Goal: Task Accomplishment & Management: Complete application form

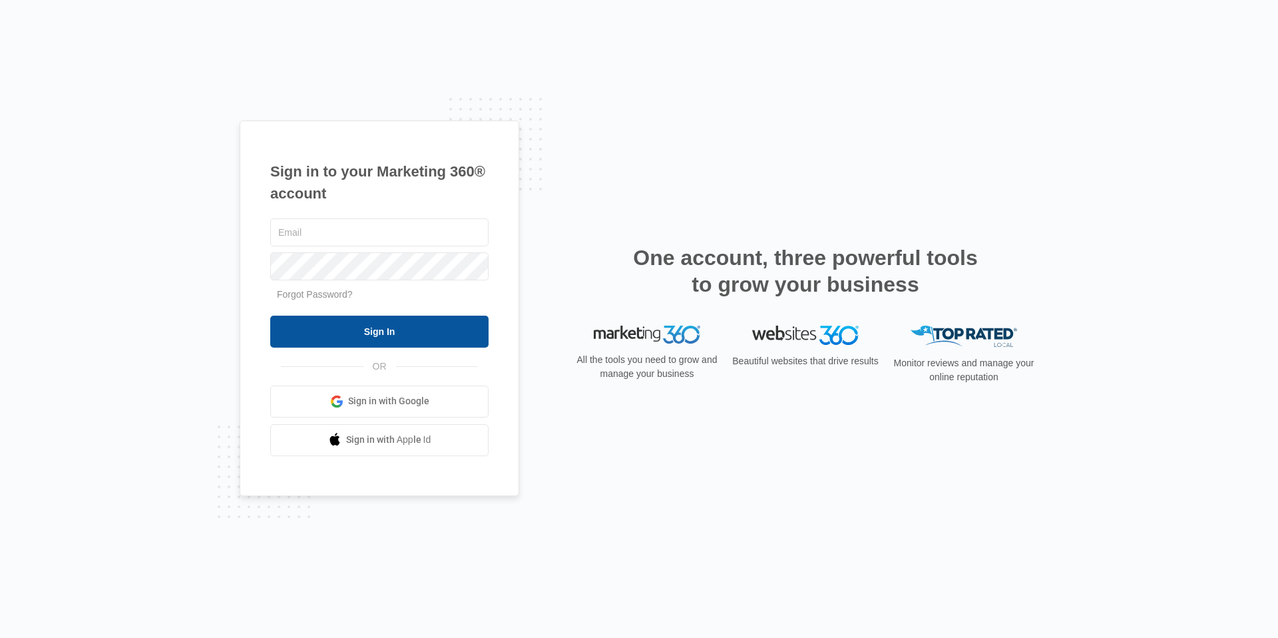
type input "[EMAIL_ADDRESS][DOMAIN_NAME]"
click at [455, 336] on input "Sign In" at bounding box center [379, 332] width 218 height 32
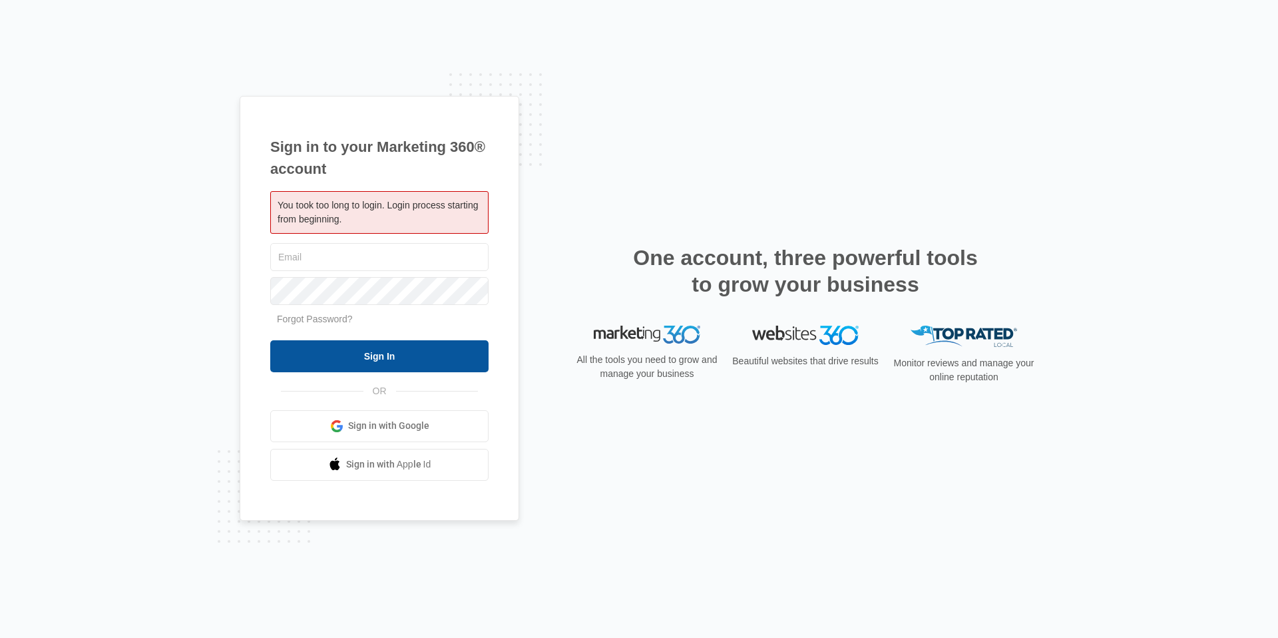
type input "[EMAIL_ADDRESS][DOMAIN_NAME]"
click at [380, 368] on input "Sign In" at bounding box center [379, 356] width 218 height 32
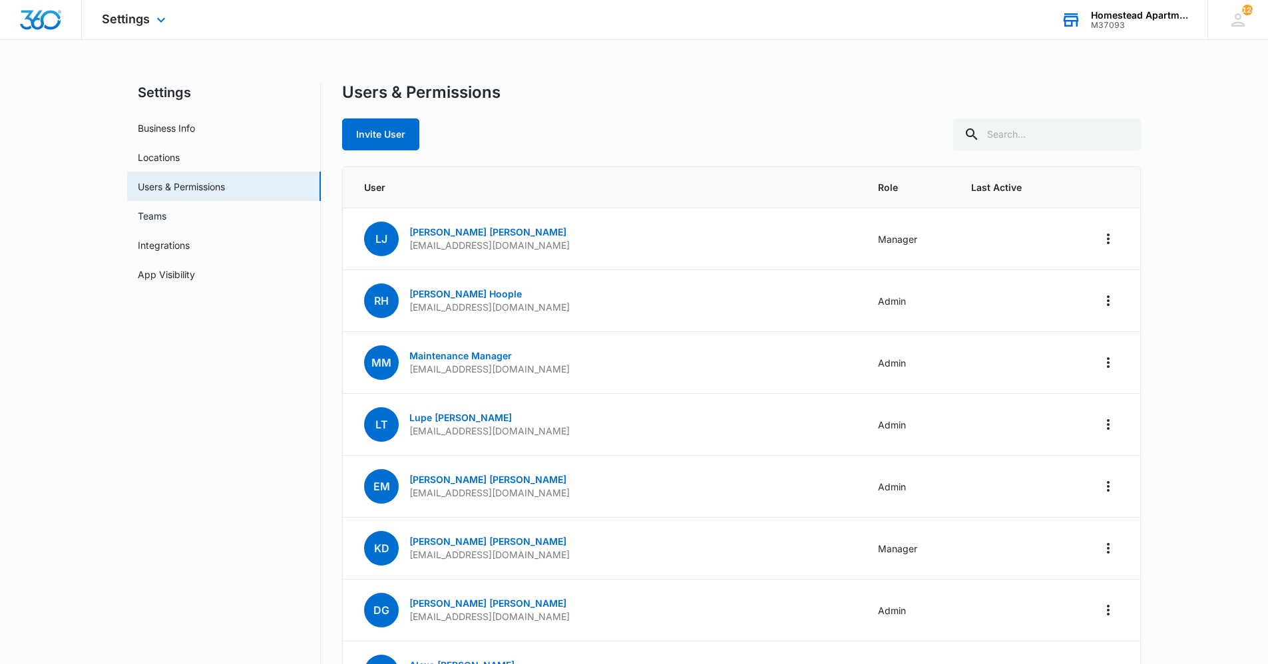
click at [1106, 15] on div "Homestead Apartments" at bounding box center [1139, 15] width 97 height 11
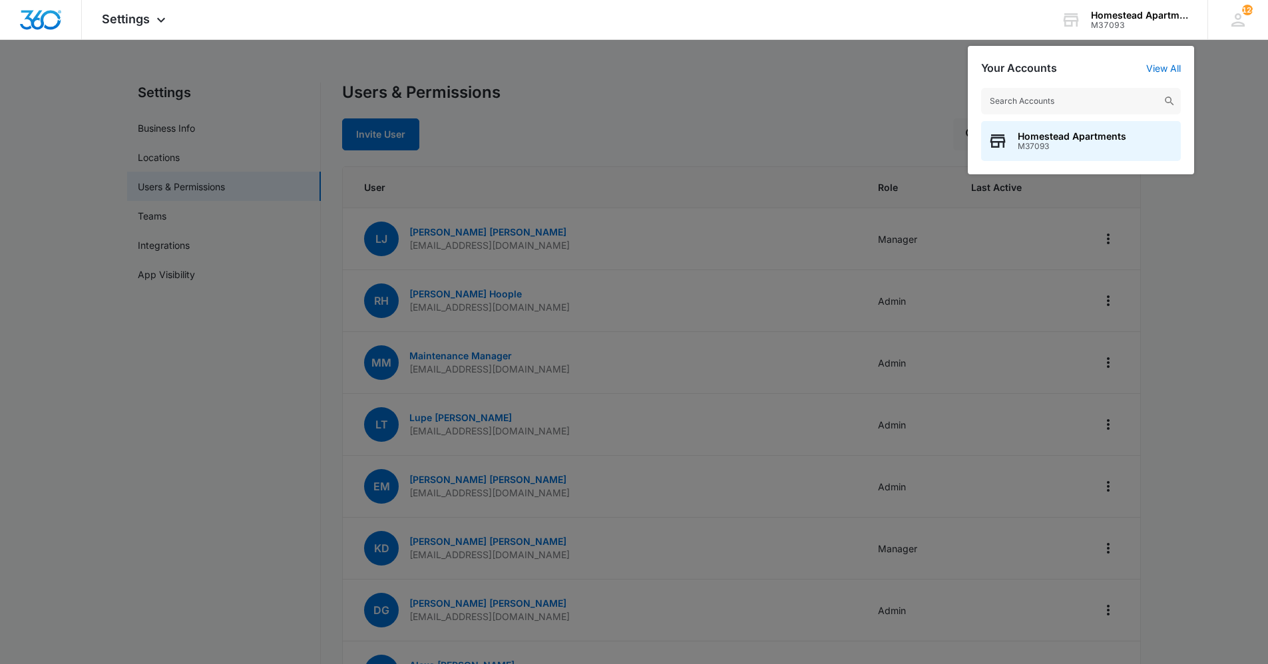
click at [866, 101] on div at bounding box center [634, 332] width 1268 height 664
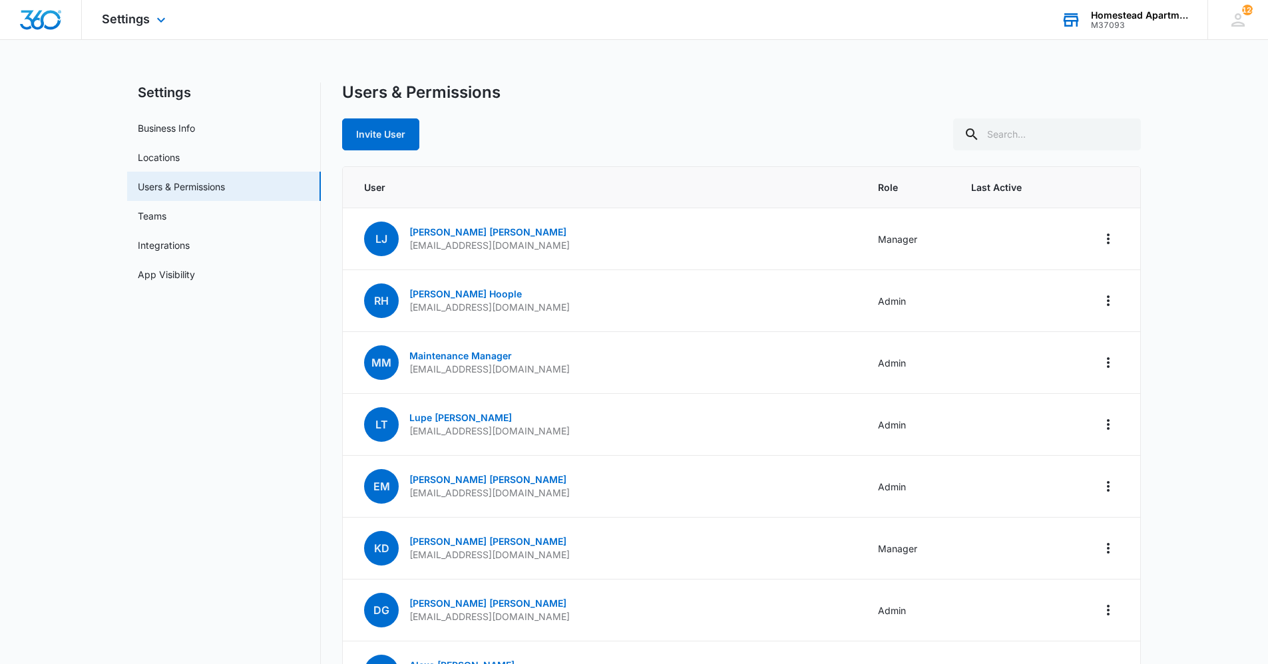
click at [1110, 21] on div "M37093" at bounding box center [1139, 25] width 97 height 9
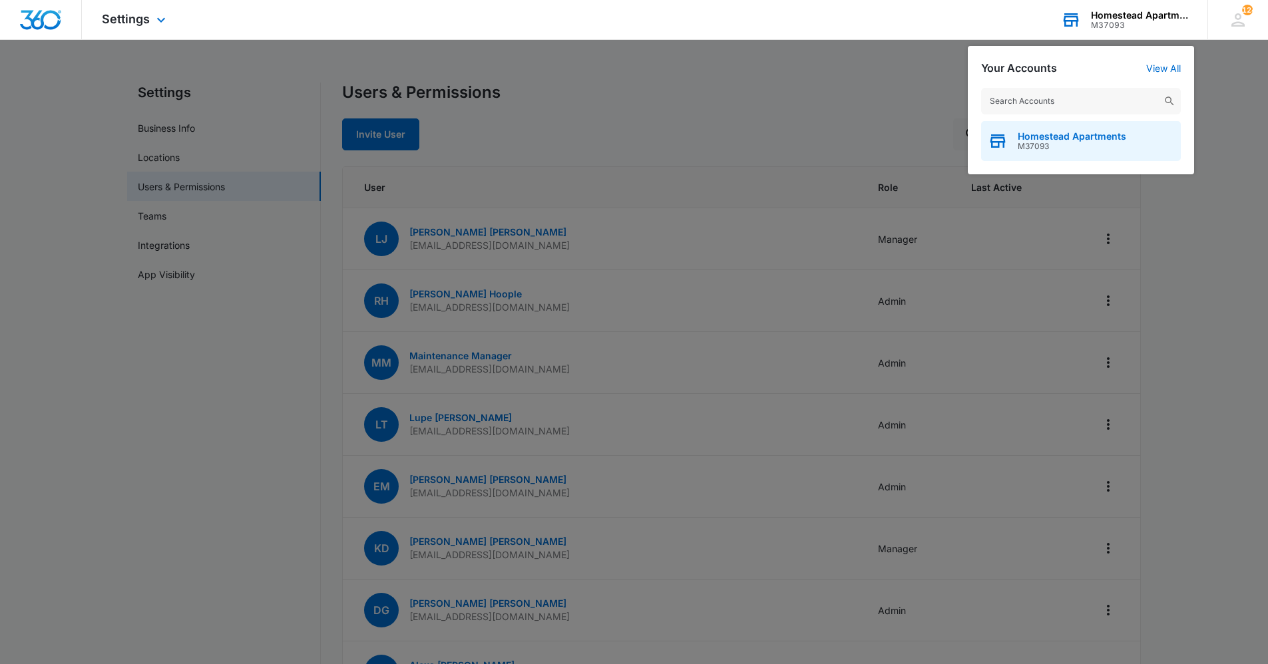
click at [1064, 131] on span "Homestead Apartments" at bounding box center [1072, 136] width 109 height 11
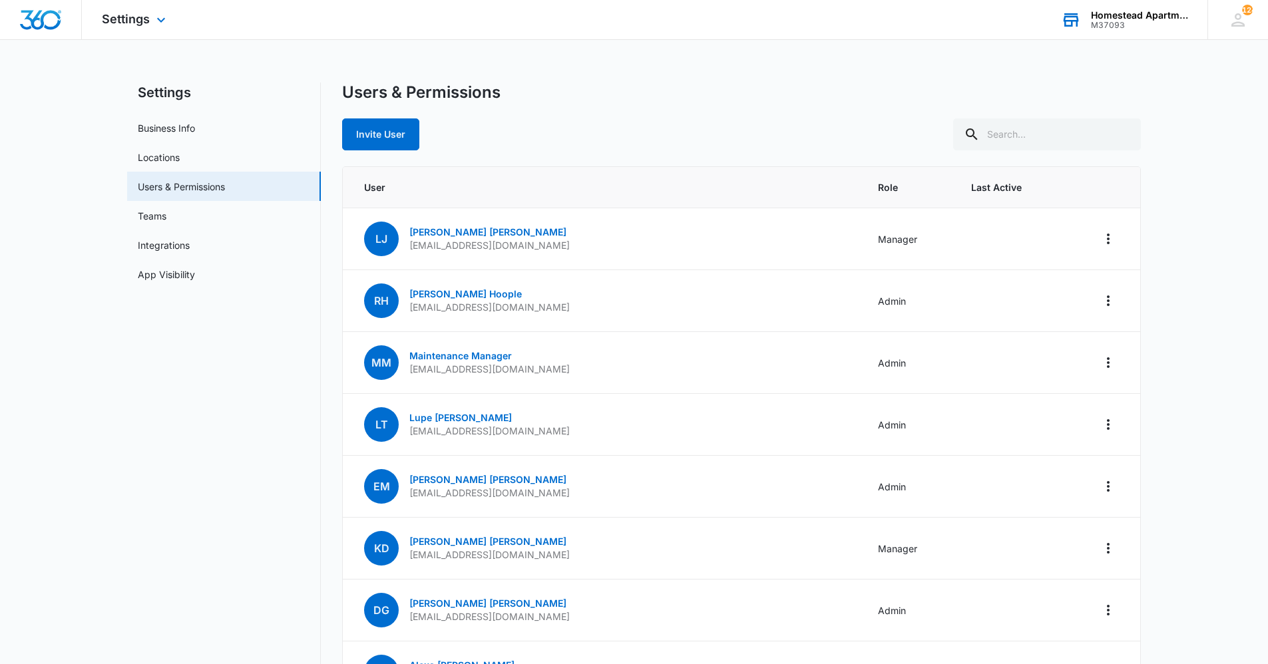
click at [72, 26] on div at bounding box center [41, 19] width 82 height 39
click at [1244, 19] on icon at bounding box center [1238, 20] width 20 height 20
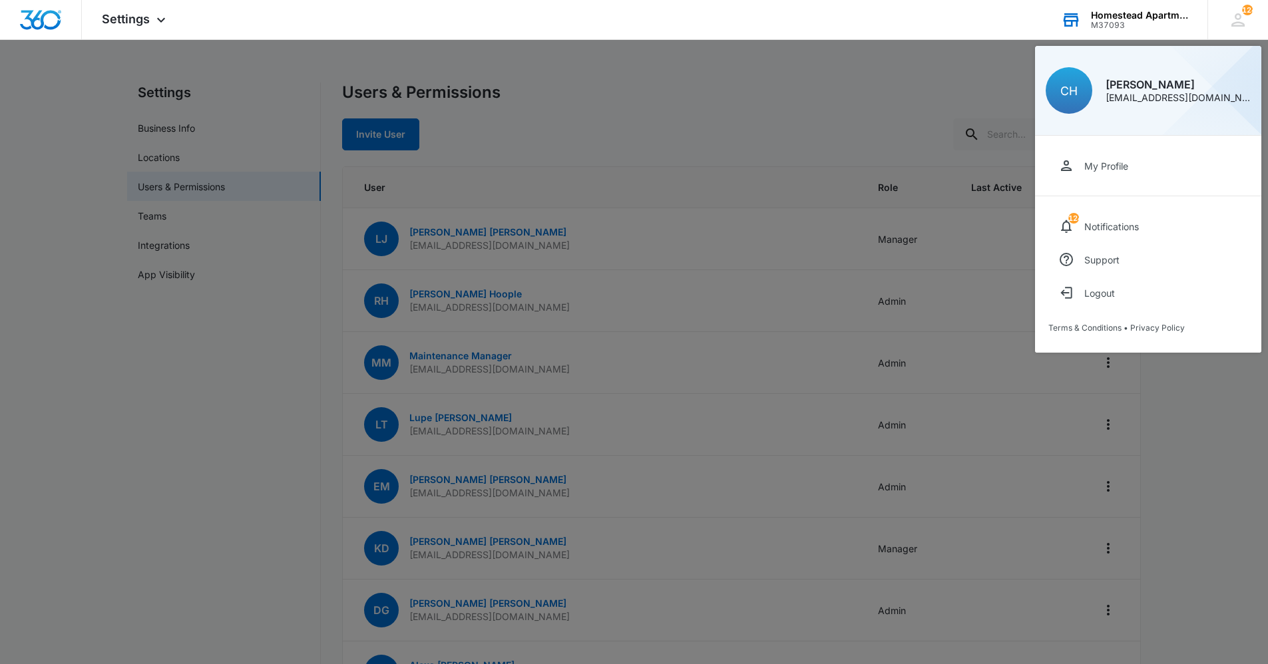
click at [740, 75] on div at bounding box center [634, 332] width 1268 height 664
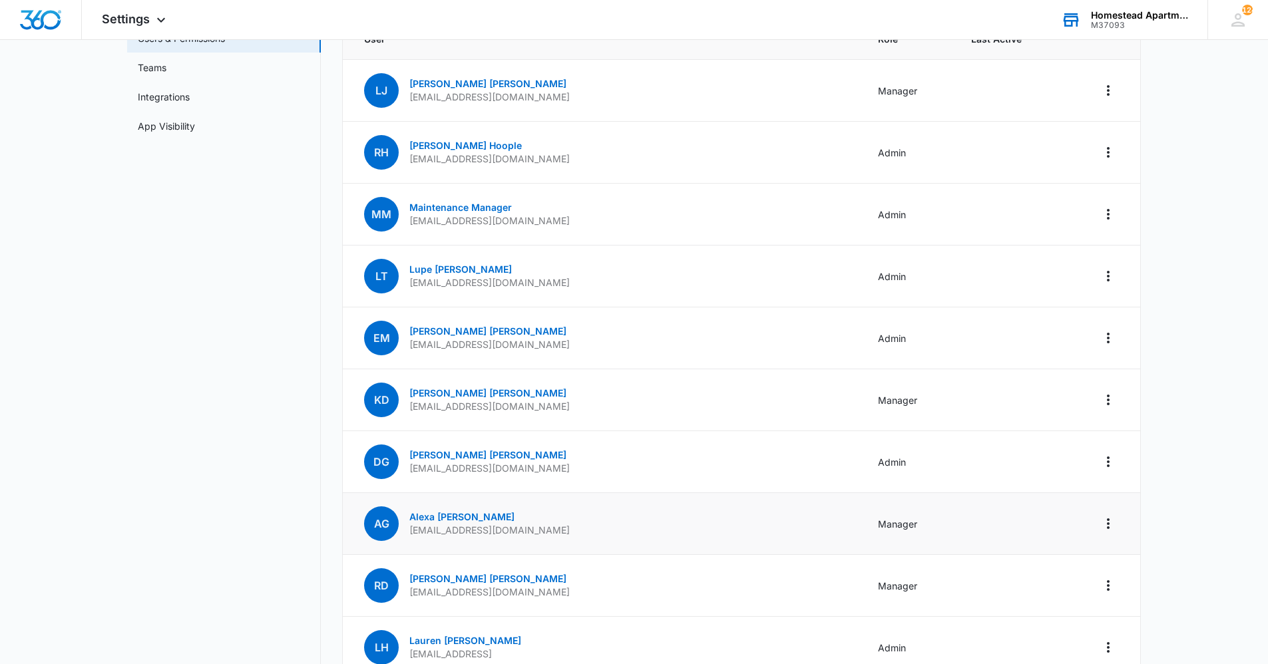
scroll to position [333, 0]
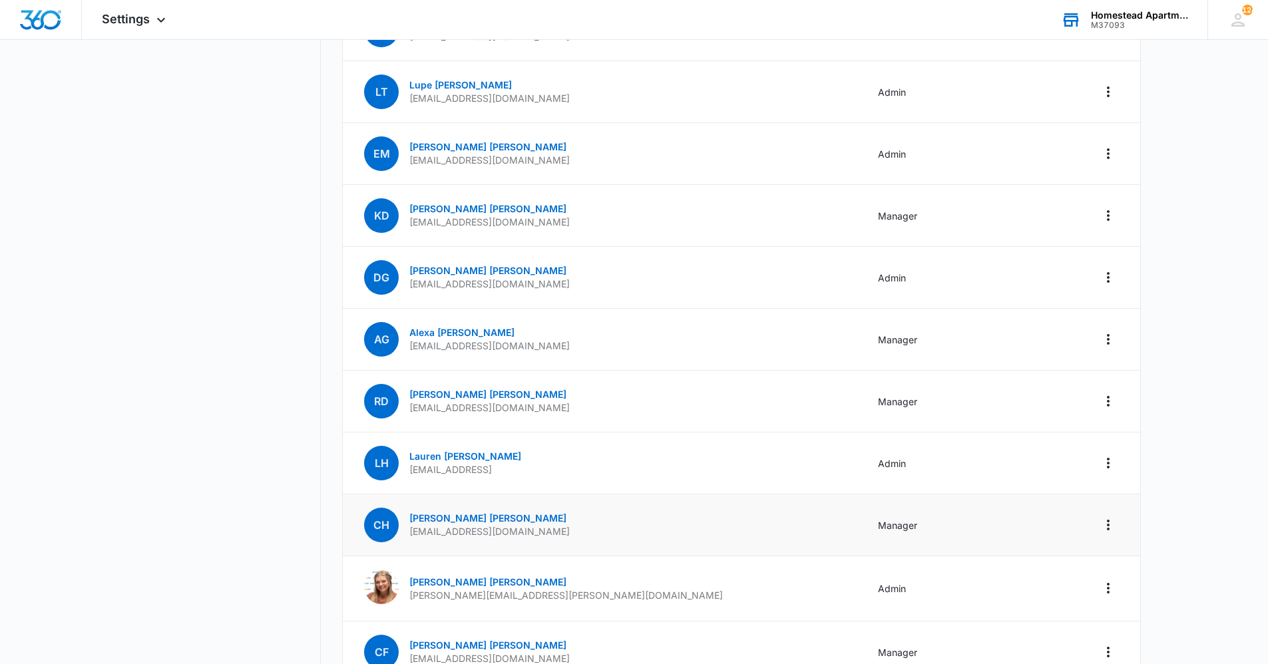
click at [521, 533] on p "[EMAIL_ADDRESS][DOMAIN_NAME]" at bounding box center [489, 531] width 160 height 13
click at [593, 527] on td "CH [PERSON_NAME] [EMAIL_ADDRESS][DOMAIN_NAME]" at bounding box center [602, 526] width 519 height 62
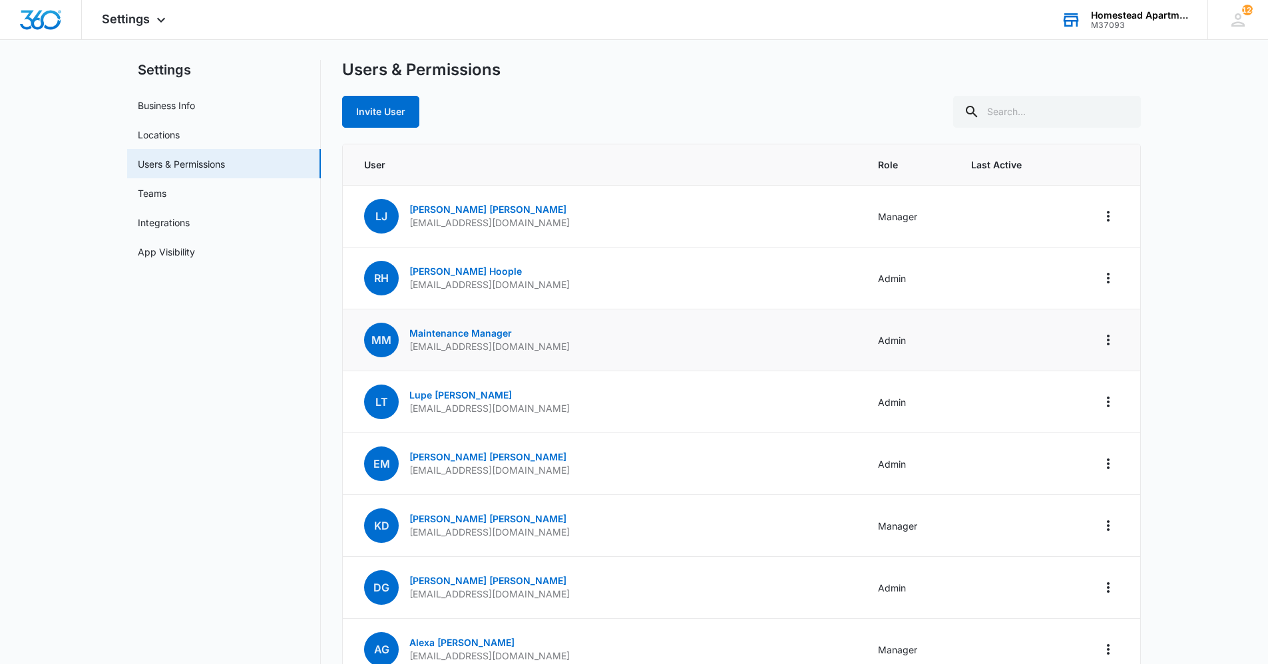
scroll to position [0, 0]
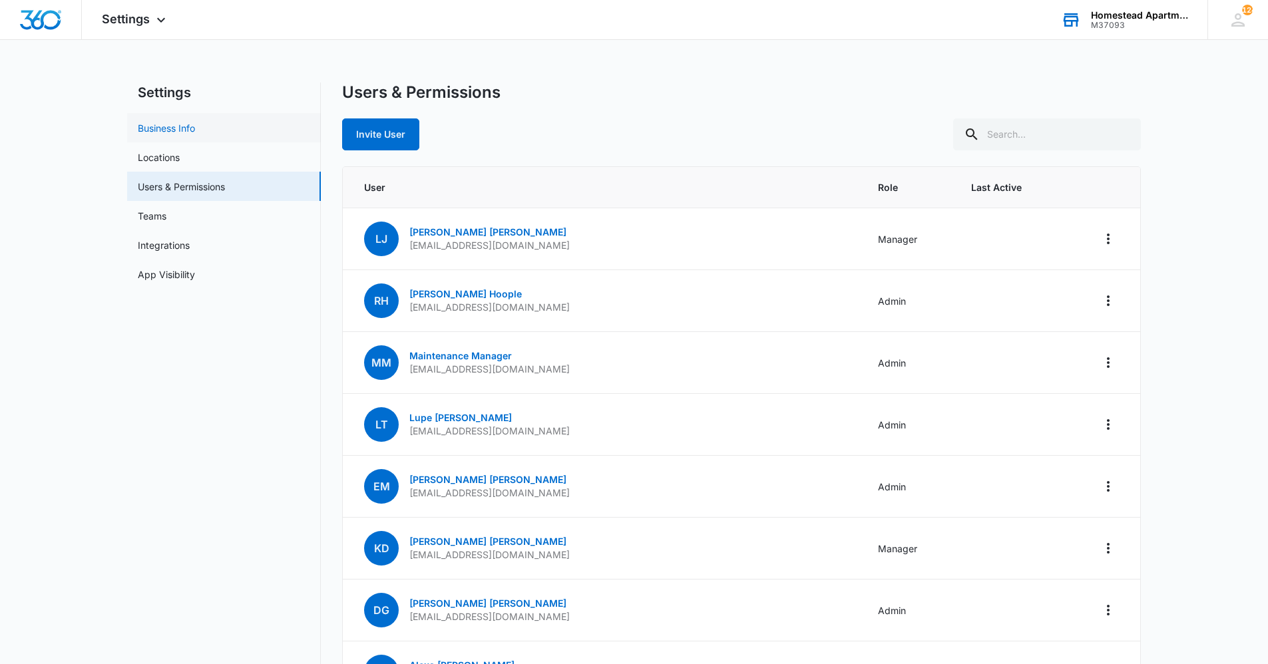
click at [187, 130] on link "Business Info" at bounding box center [166, 128] width 57 height 14
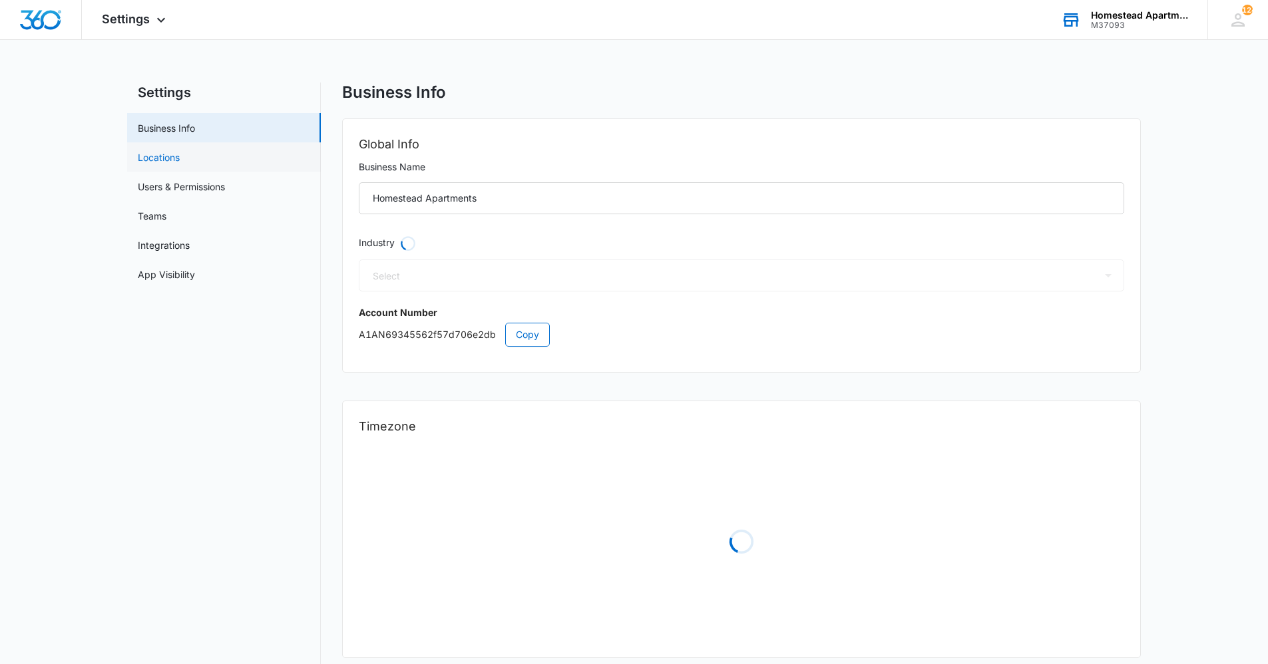
click at [173, 158] on link "Locations" at bounding box center [159, 157] width 42 height 14
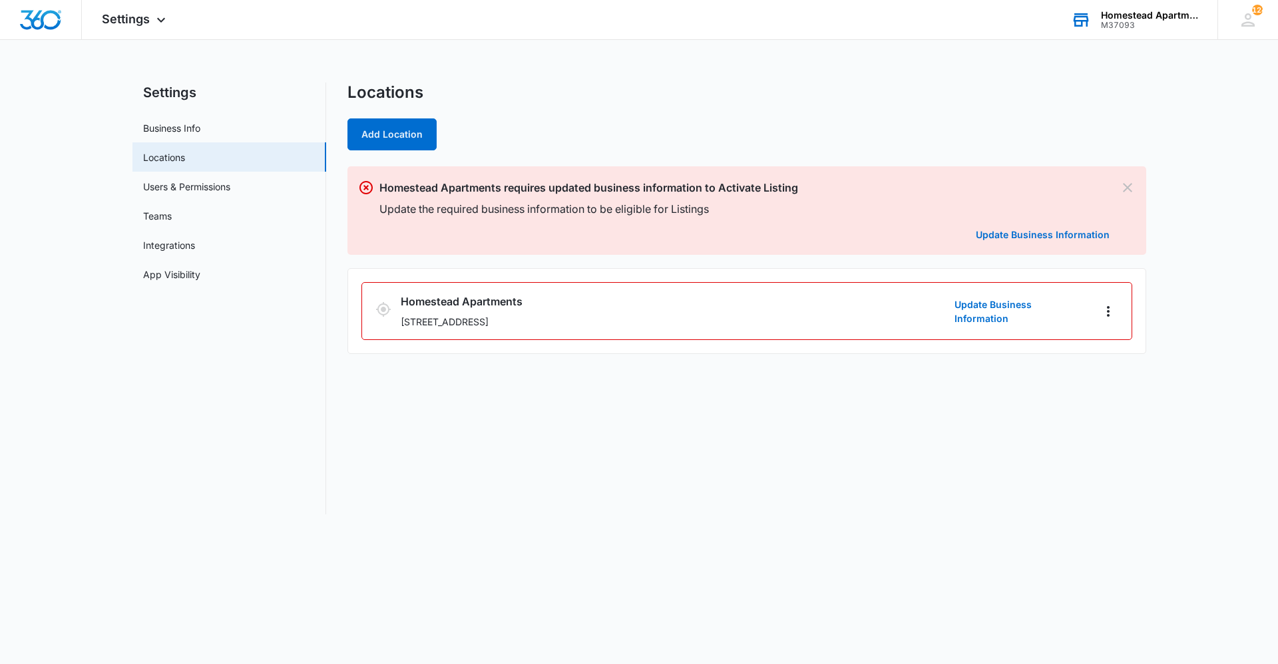
click at [1176, 13] on div "Homestead Apartments" at bounding box center [1149, 15] width 97 height 11
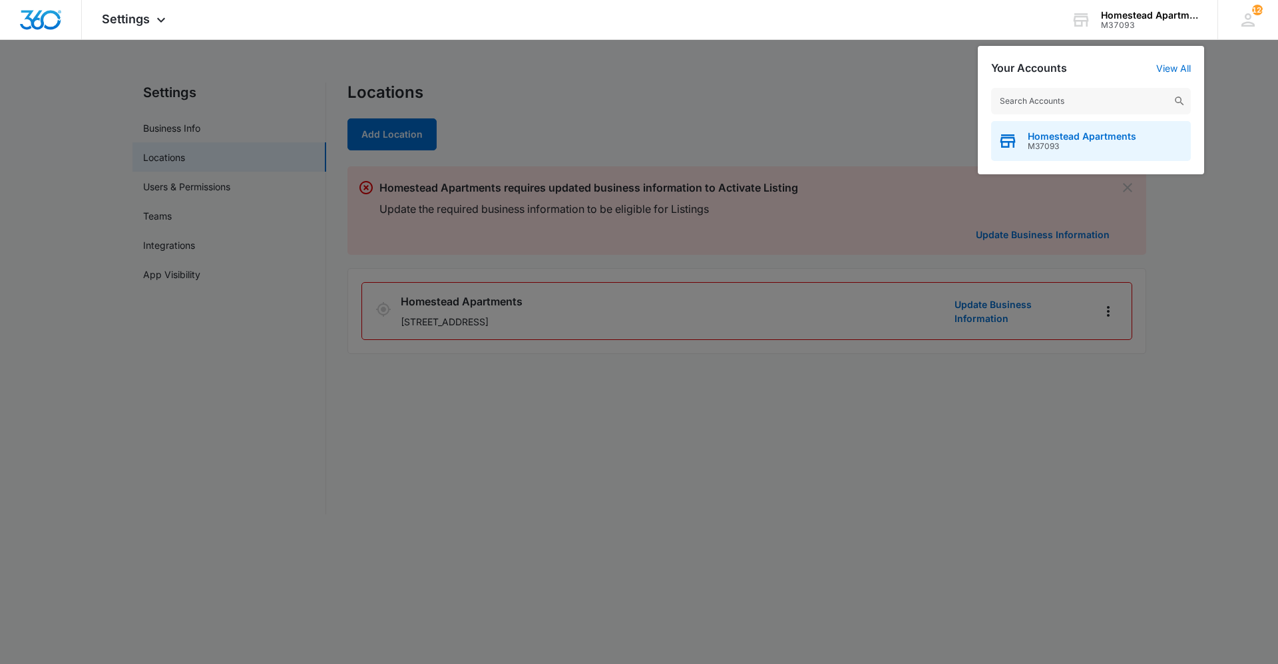
click at [1084, 134] on span "Homestead Apartments" at bounding box center [1082, 136] width 109 height 11
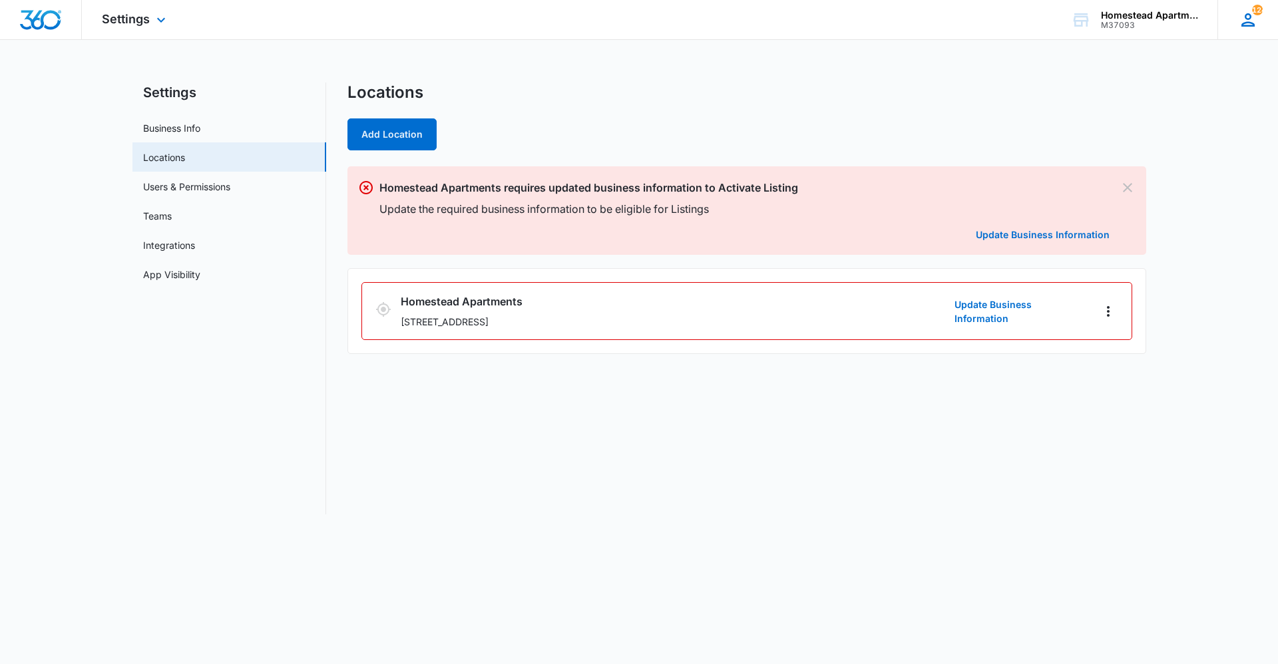
click at [1253, 14] on span "124" at bounding box center [1257, 10] width 11 height 11
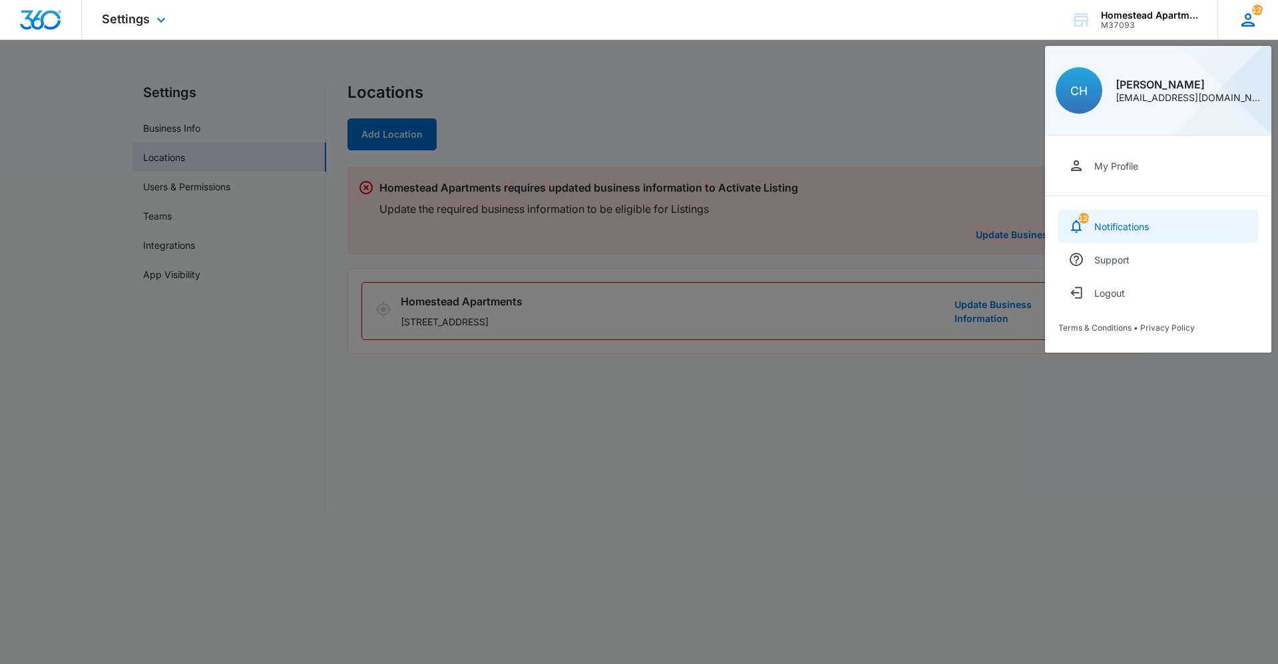
click at [1138, 222] on div "Notifications" at bounding box center [1121, 226] width 55 height 11
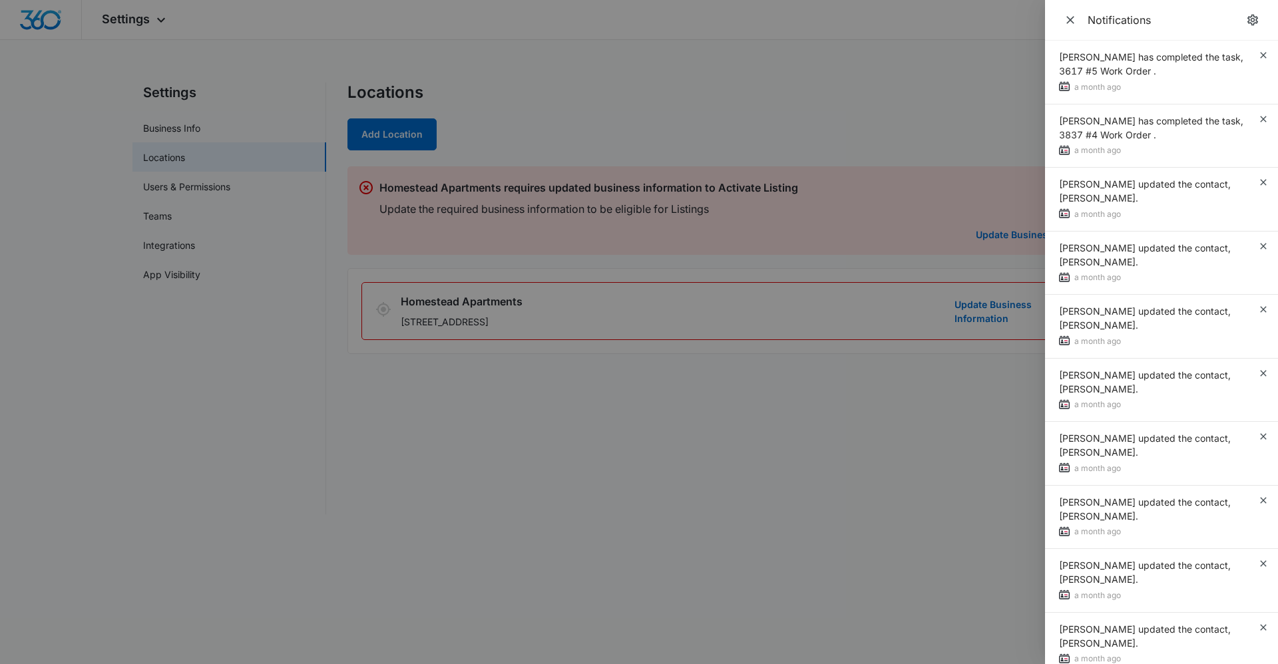
click at [994, 79] on div at bounding box center [639, 332] width 1278 height 664
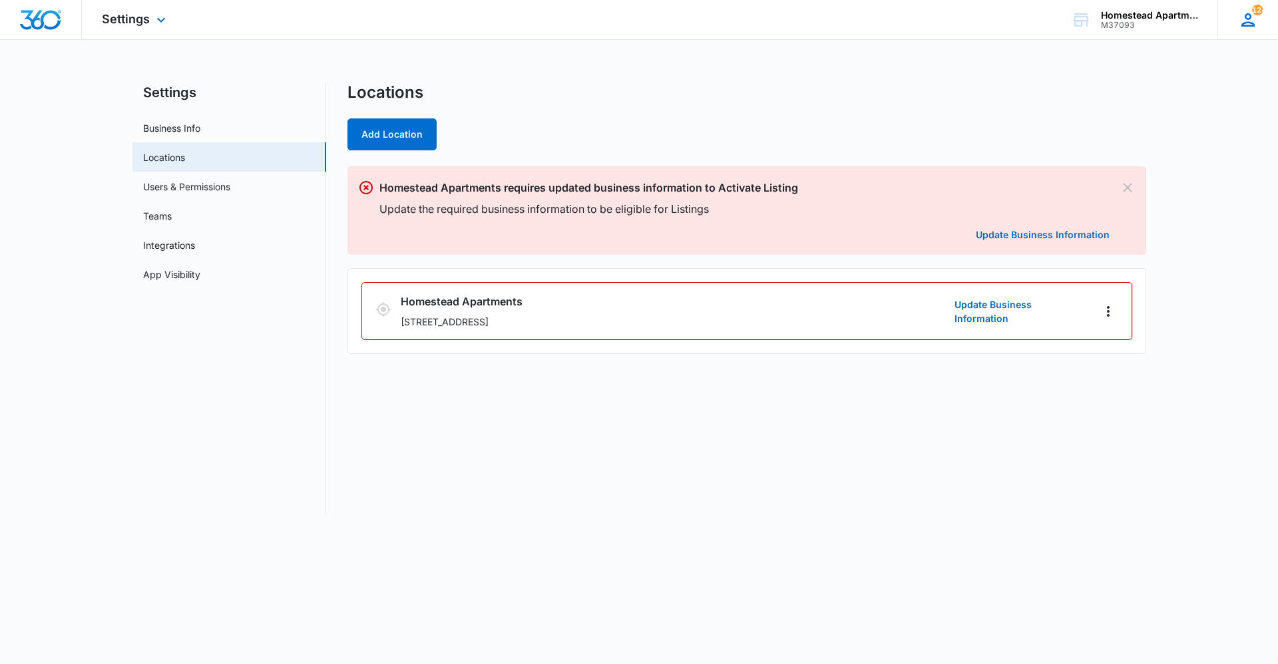
click at [1249, 24] on icon at bounding box center [1248, 20] width 20 height 20
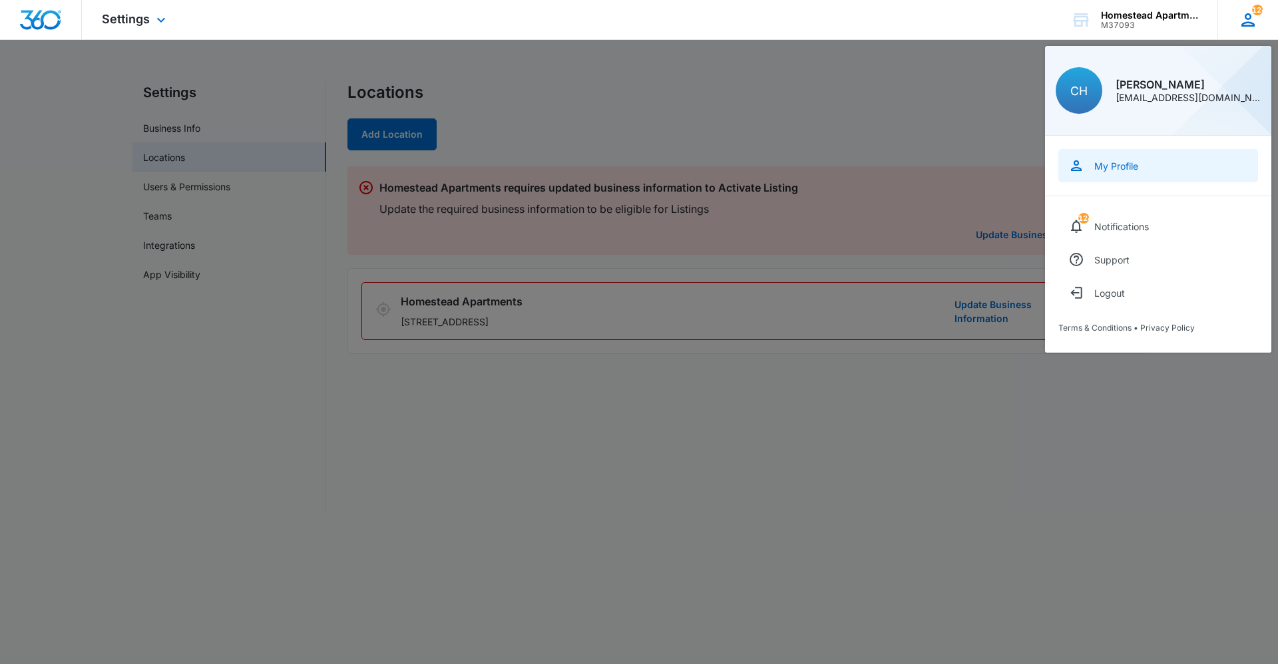
click at [1139, 170] on link "My Profile" at bounding box center [1158, 165] width 200 height 33
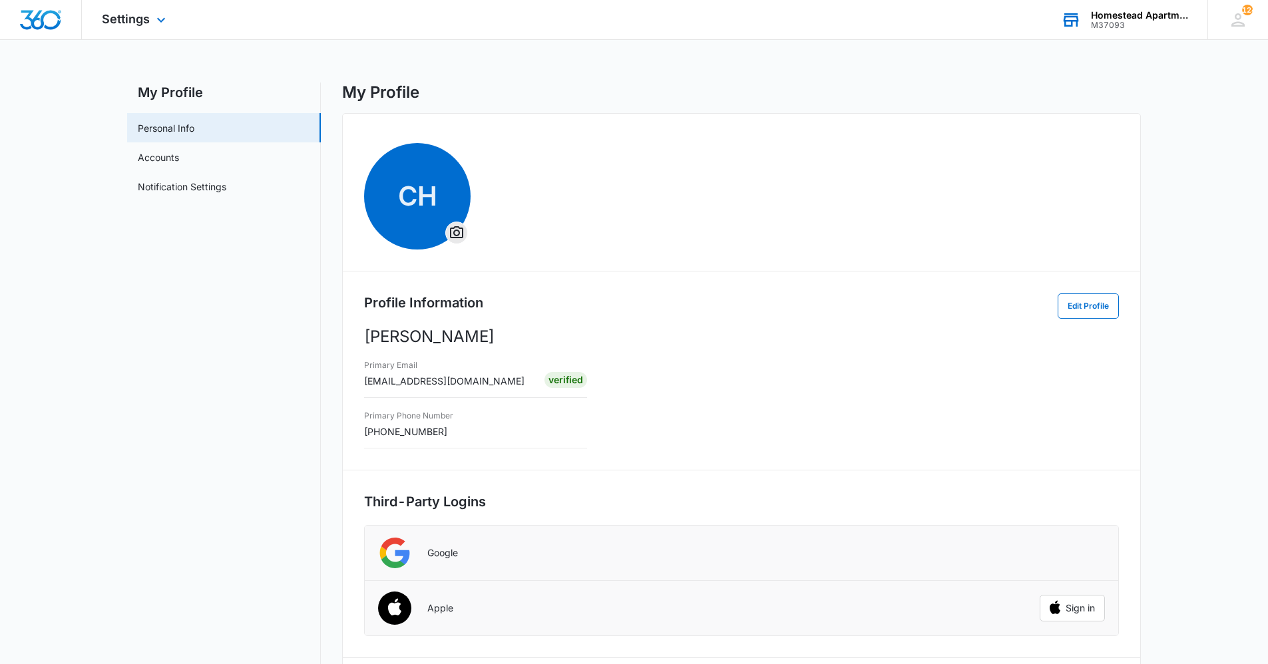
click at [1126, 15] on div "Homestead Apartments" at bounding box center [1139, 15] width 97 height 11
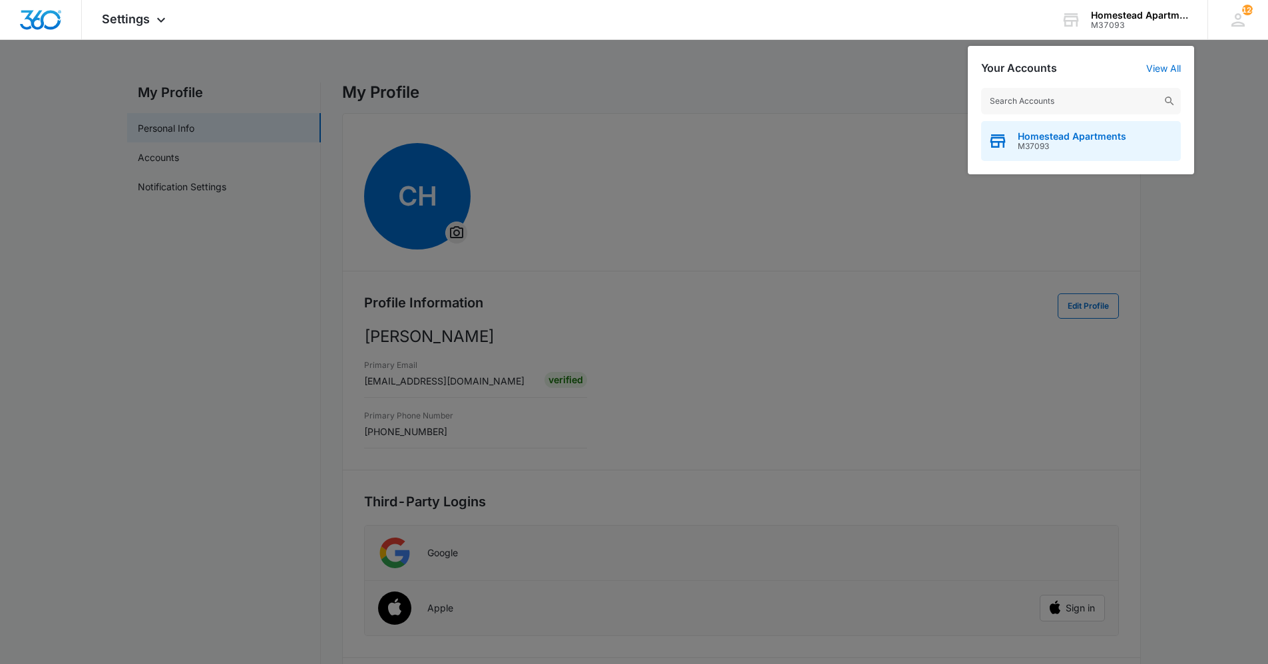
click at [1042, 140] on span "Homestead Apartments" at bounding box center [1072, 136] width 109 height 11
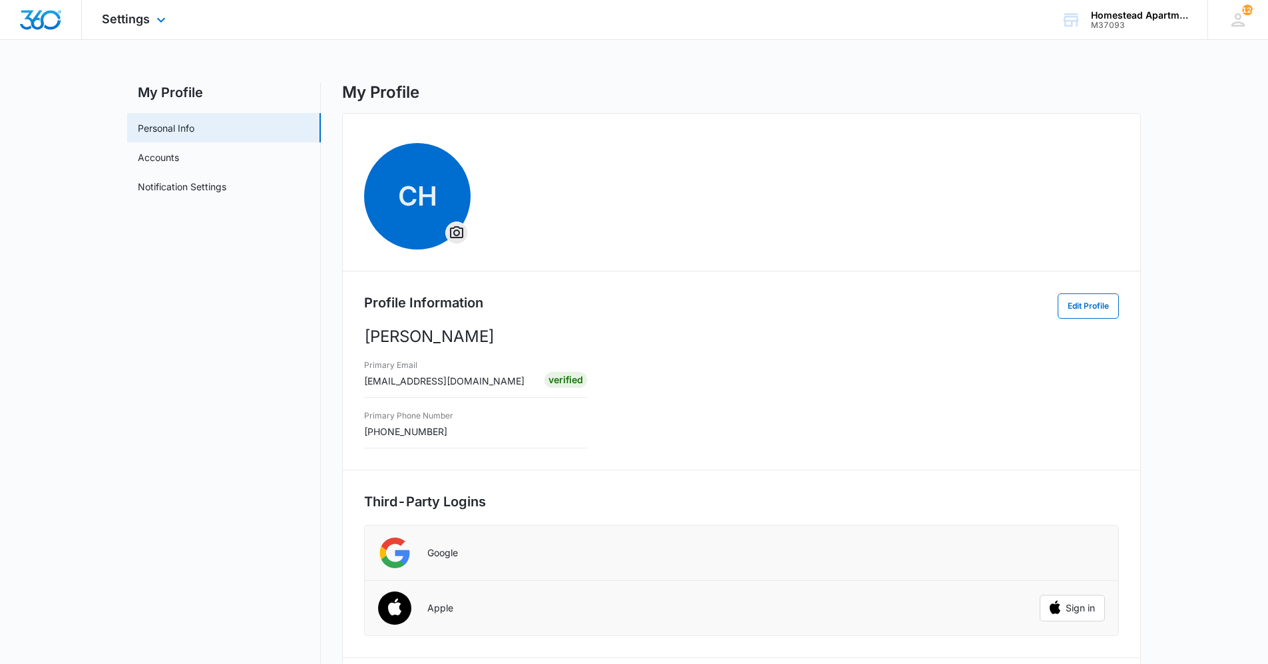
click at [150, 15] on div "Settings Apps Reputation Websites Forms CRM Email Social Content Intelligence F…" at bounding box center [135, 19] width 107 height 39
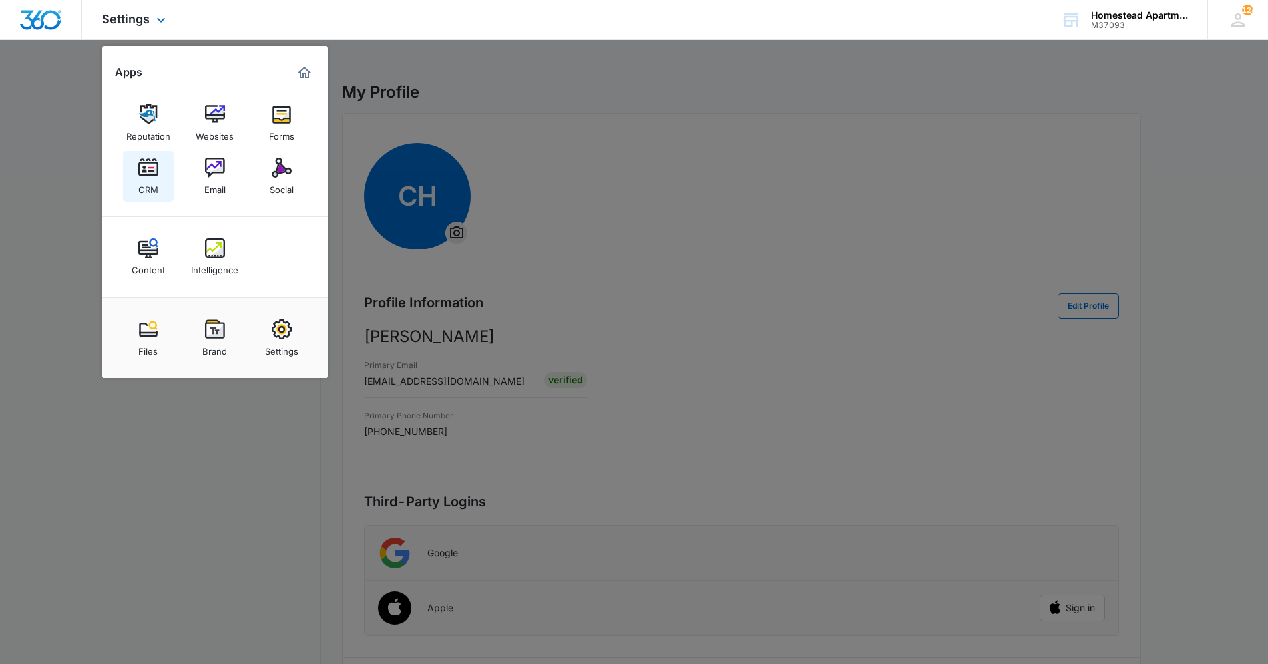
click at [153, 180] on div "CRM" at bounding box center [148, 186] width 20 height 17
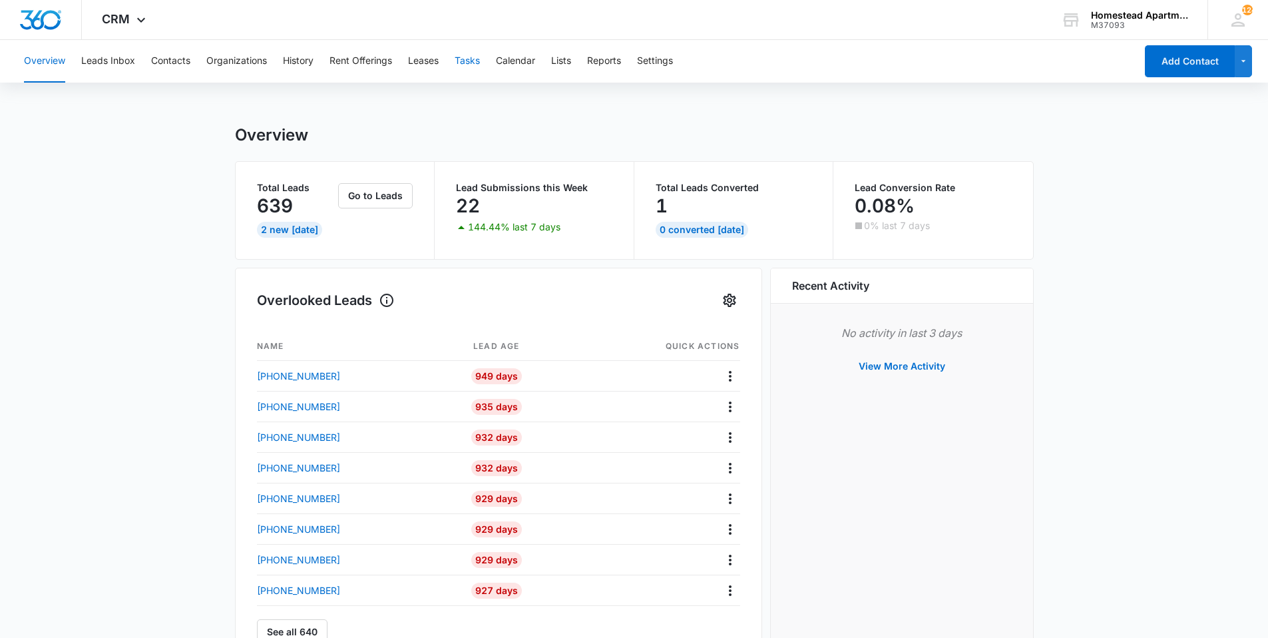
click at [470, 63] on button "Tasks" at bounding box center [467, 61] width 25 height 43
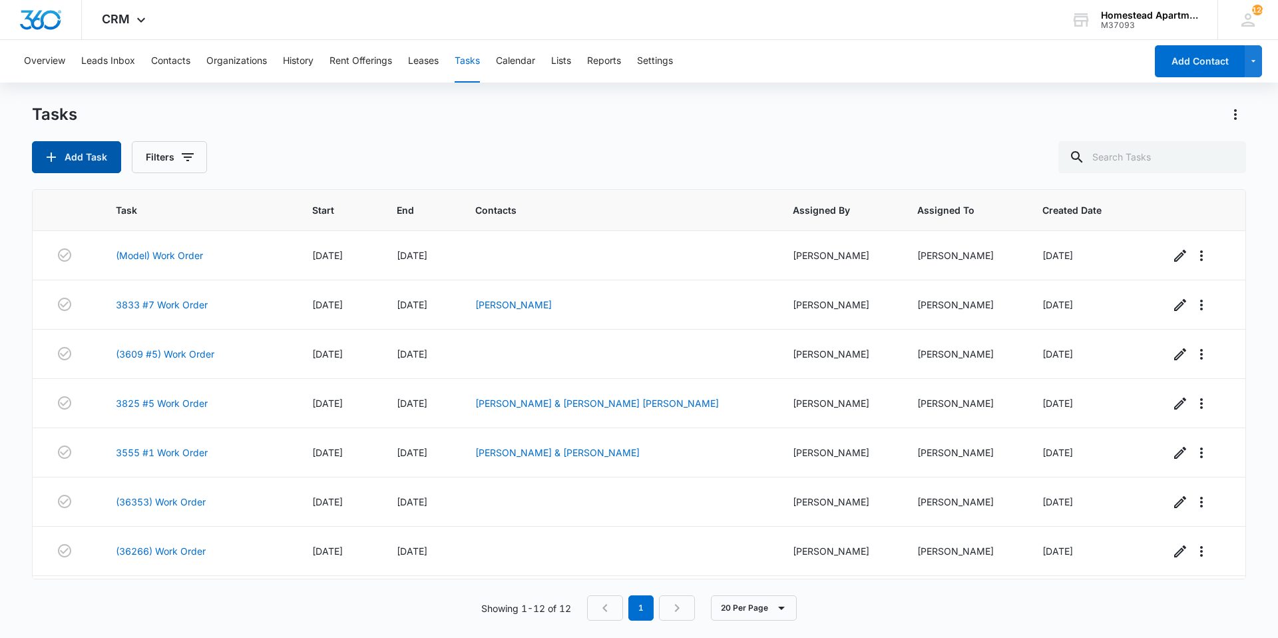
click at [83, 158] on button "Add Task" at bounding box center [76, 157] width 89 height 32
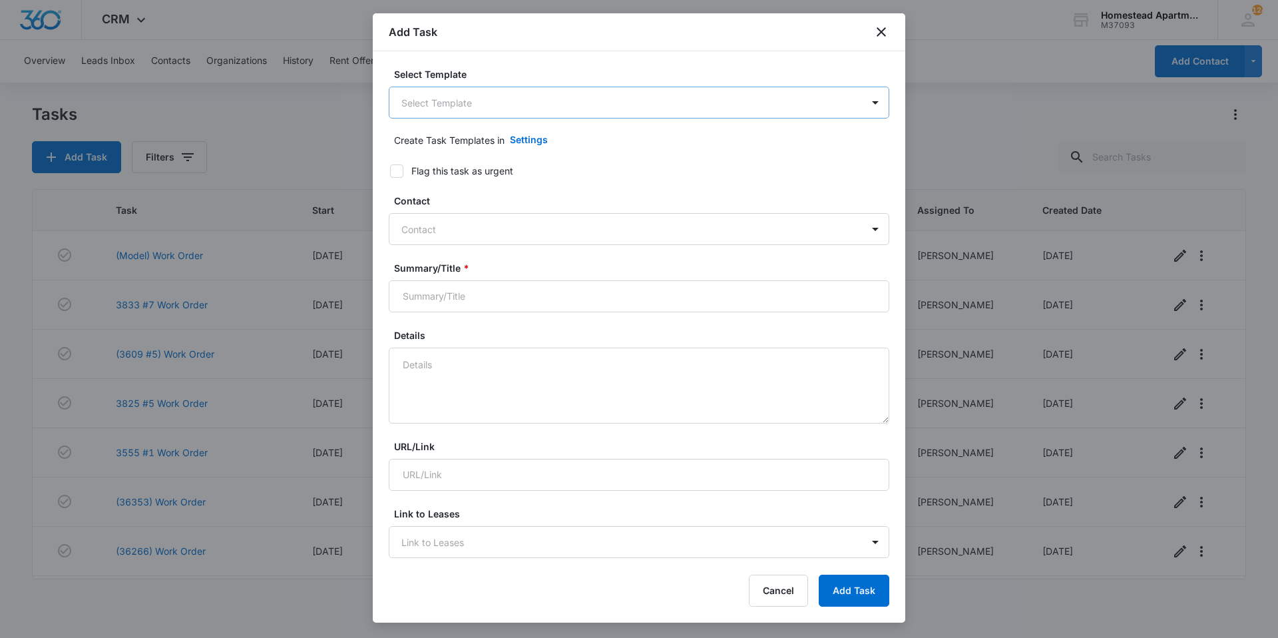
click at [451, 109] on body "CRM Apps Reputation Websites Forms CRM Email Social Content Intelligence Files …" at bounding box center [639, 319] width 1278 height 638
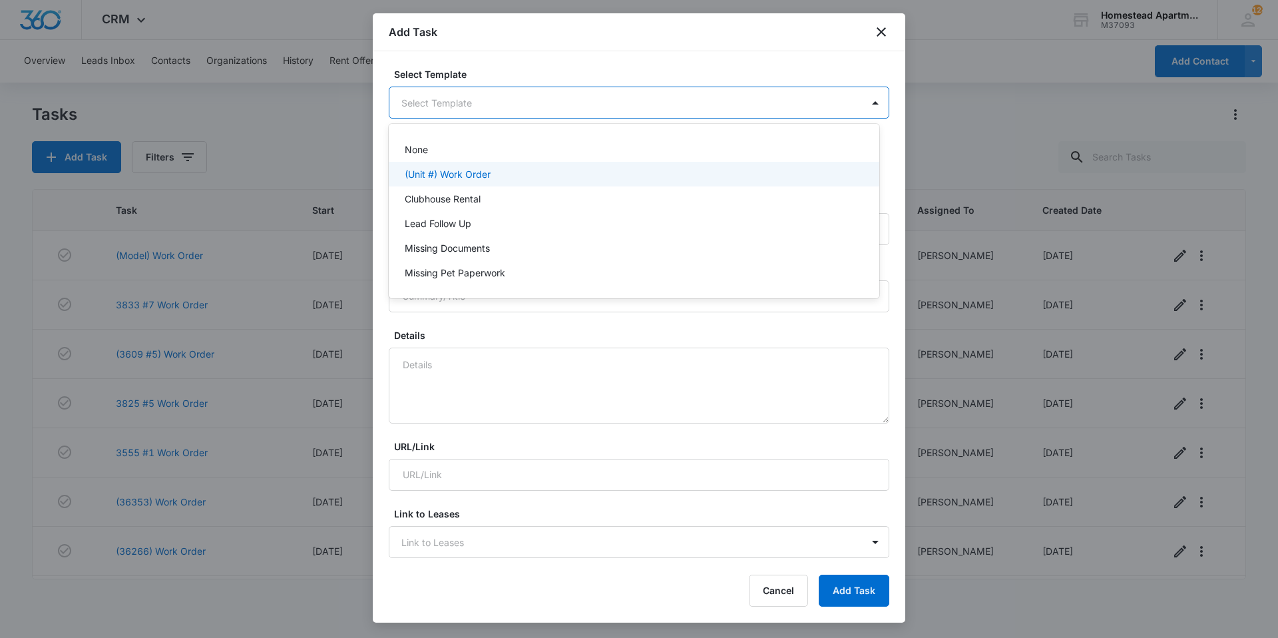
click at [451, 180] on p "(Unit #) Work Order" at bounding box center [448, 174] width 86 height 14
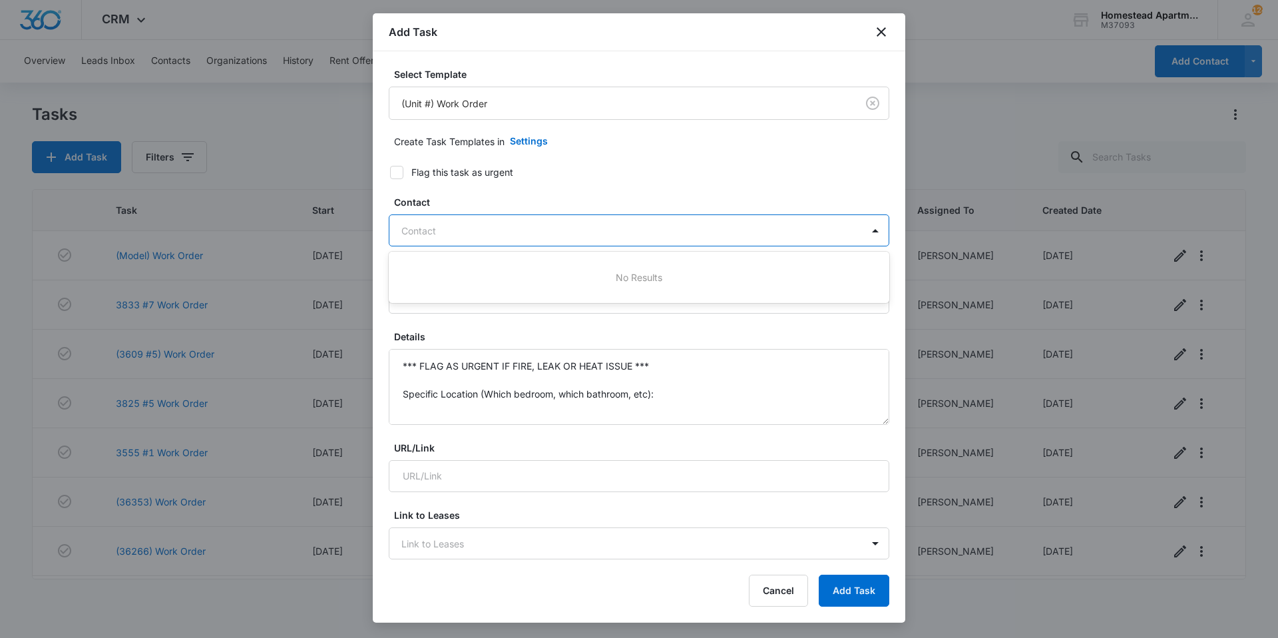
click at [445, 228] on div at bounding box center [630, 230] width 459 height 17
click at [483, 230] on div at bounding box center [630, 230] width 459 height 17
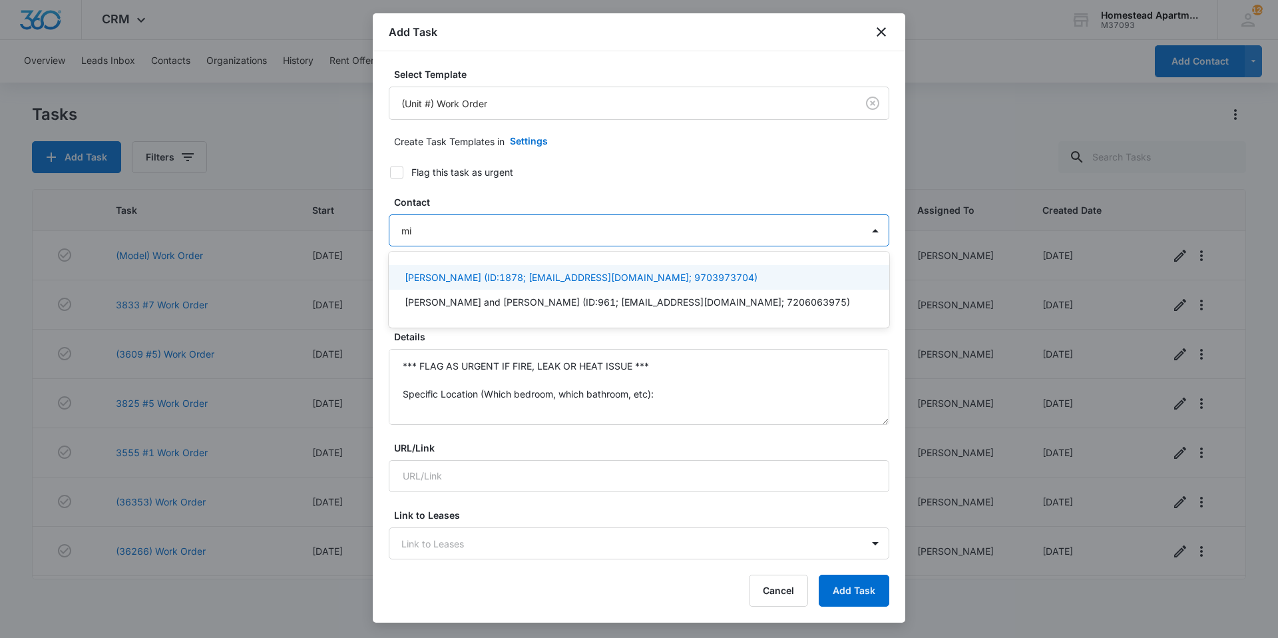
type input "m"
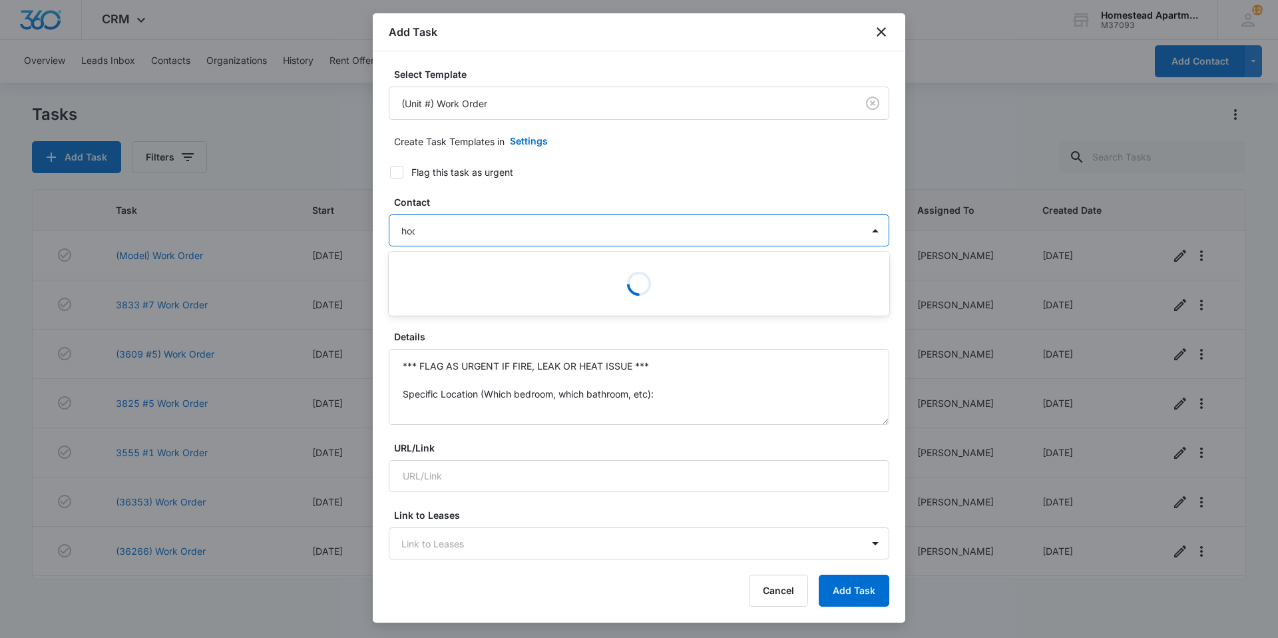
type input "hoop"
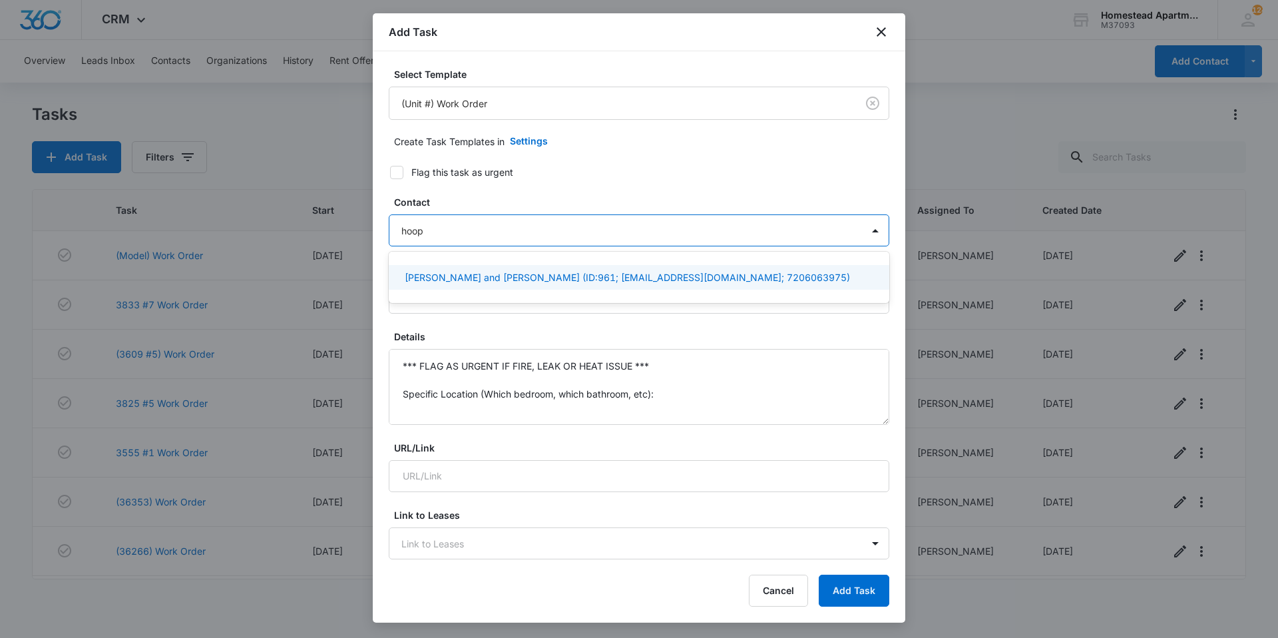
click at [506, 285] on div "[PERSON_NAME] and [PERSON_NAME] (ID:961; [EMAIL_ADDRESS][DOMAIN_NAME]; 72060639…" at bounding box center [639, 277] width 501 height 25
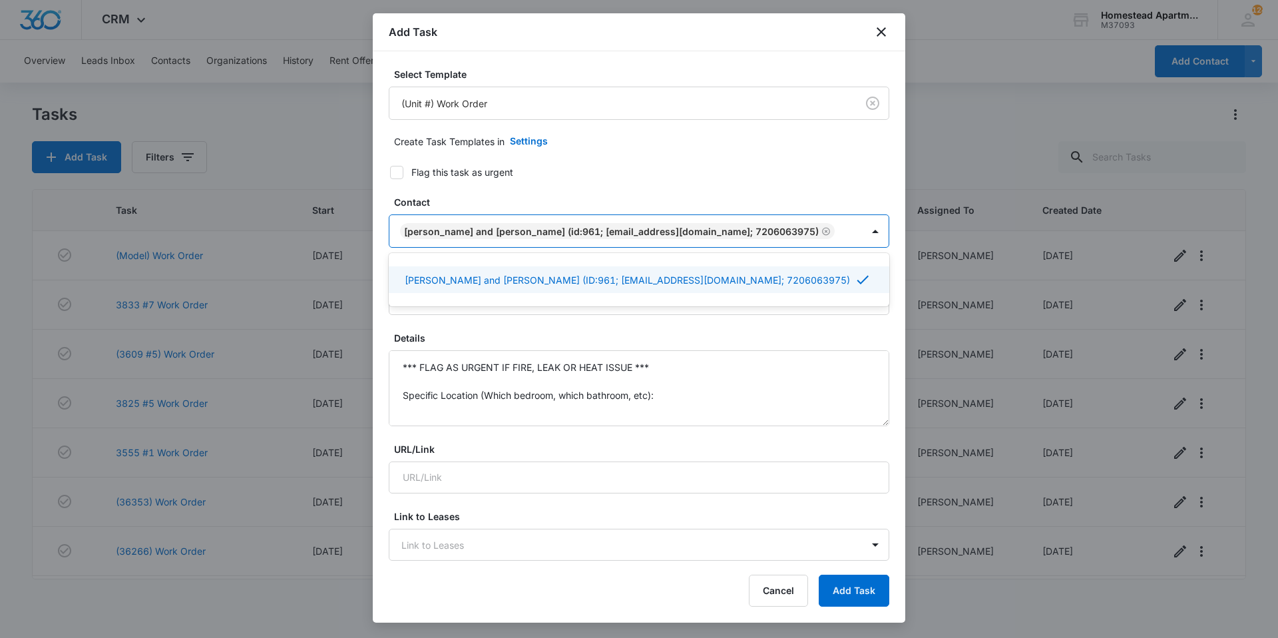
click at [775, 145] on div "Create Task Templates in Settings" at bounding box center [641, 141] width 495 height 32
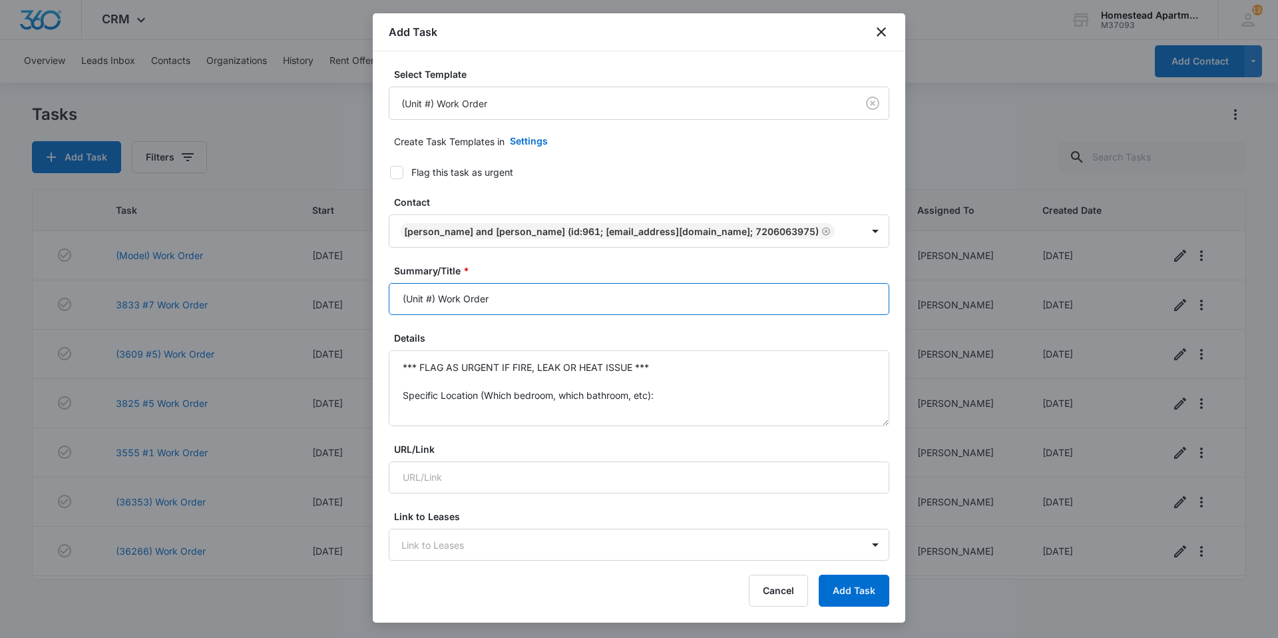
drag, startPoint x: 525, startPoint y: 293, endPoint x: 385, endPoint y: 325, distance: 143.4
click at [385, 325] on div "Select Template (Unit #) Work Order Create Task Templates in Settings Flag this…" at bounding box center [639, 306] width 533 height 510
type input "3714 #5 Work Order"
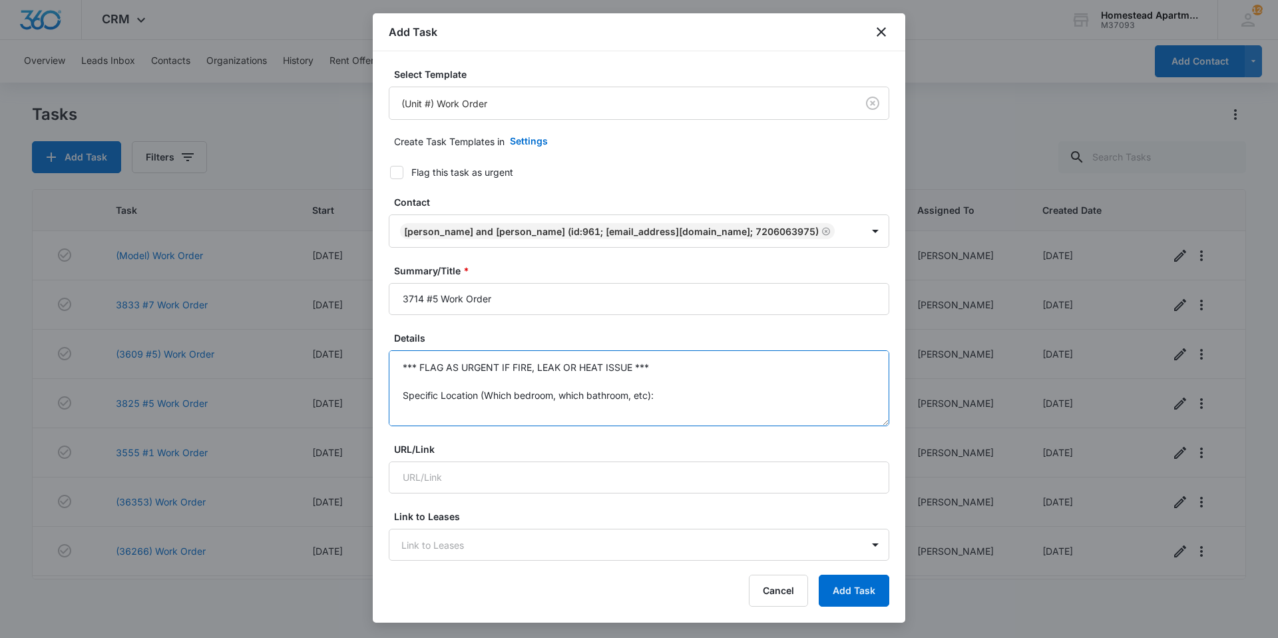
scroll to position [98, 0]
drag, startPoint x: 399, startPoint y: 367, endPoint x: 683, endPoint y: 475, distance: 304.0
click at [683, 475] on form "Select Template (Unit #) Work Order Create Task Templates in Settings Flag this…" at bounding box center [639, 650] width 501 height 1166
type textarea "The disposal is making a noise and water is not not draining it is clogged."
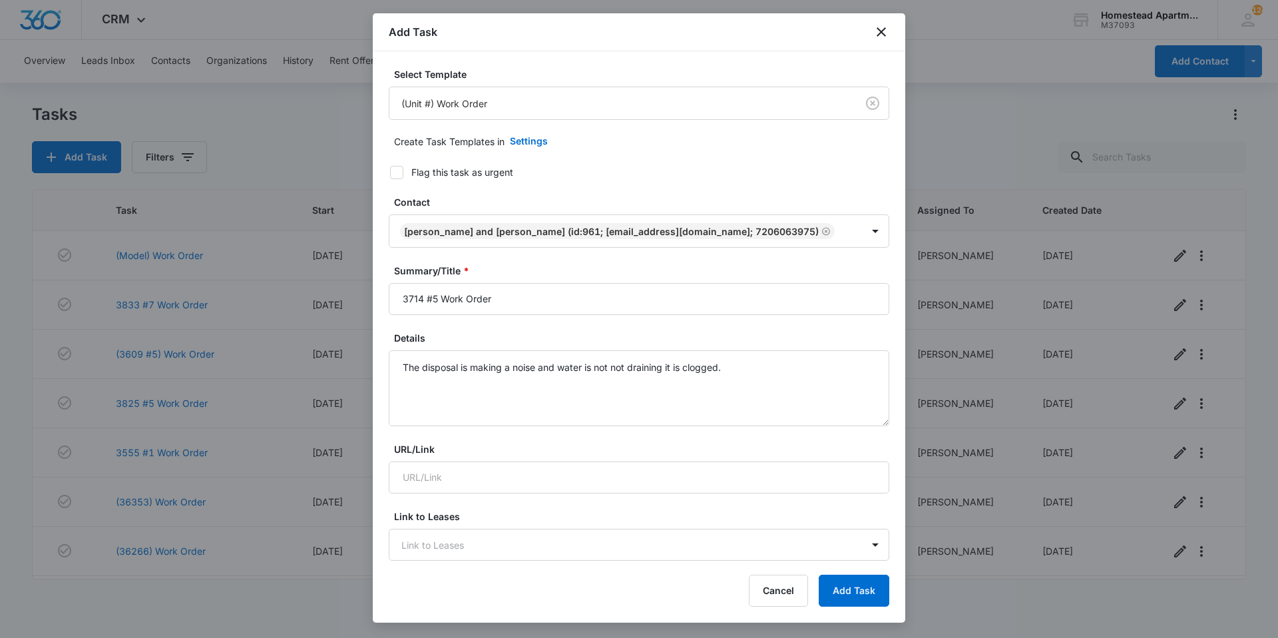
click at [392, 173] on icon at bounding box center [397, 172] width 12 height 12
click at [390, 173] on input "Flag this task as urgent" at bounding box center [385, 172] width 9 height 9
checkbox input "true"
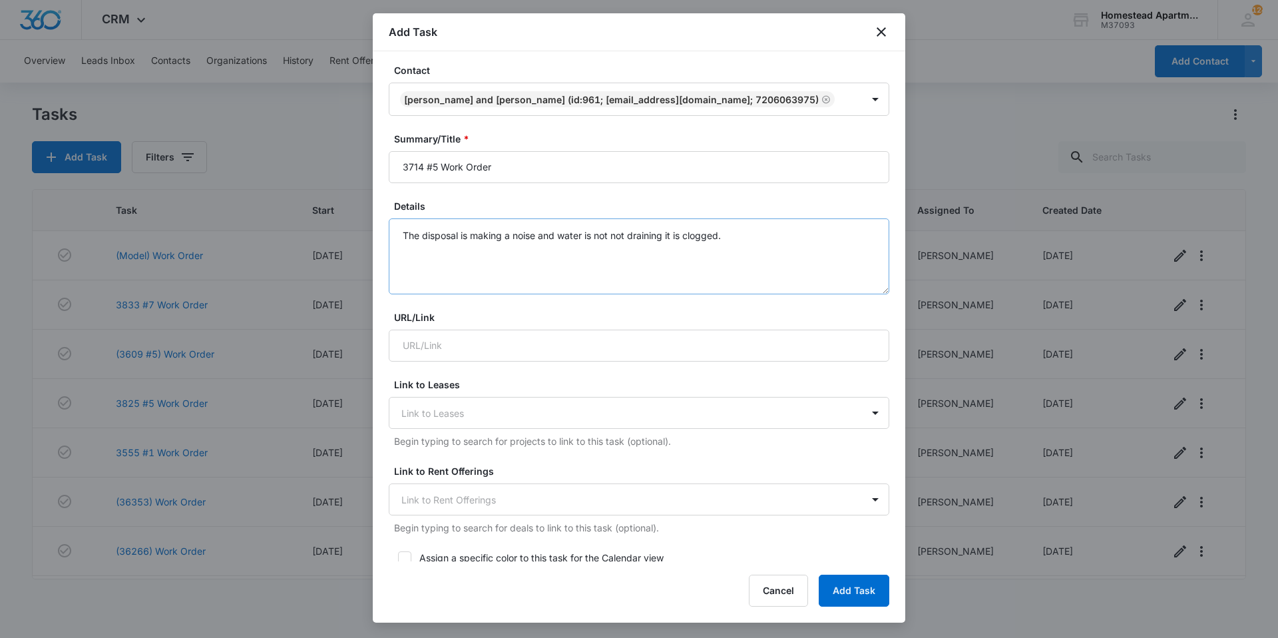
scroll to position [133, 0]
drag, startPoint x: 627, startPoint y: 236, endPoint x: 615, endPoint y: 245, distance: 15.2
click at [615, 245] on textarea "The disposal is making a noise and water is not not draining it is clogged." at bounding box center [639, 255] width 501 height 76
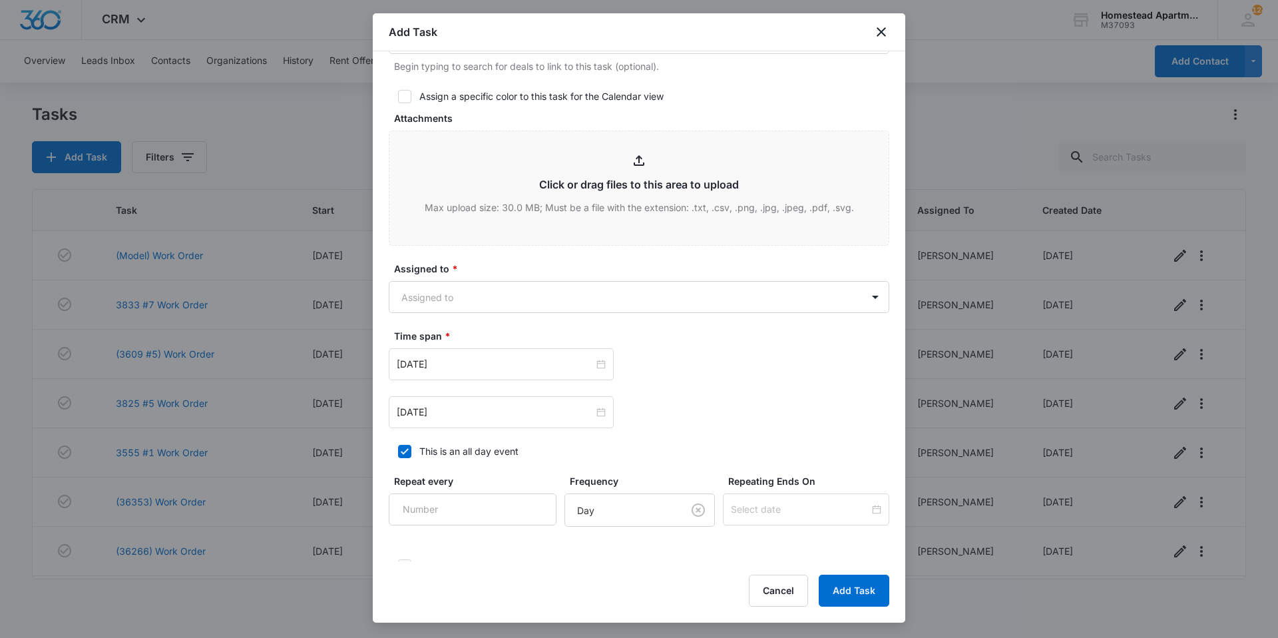
scroll to position [599, 0]
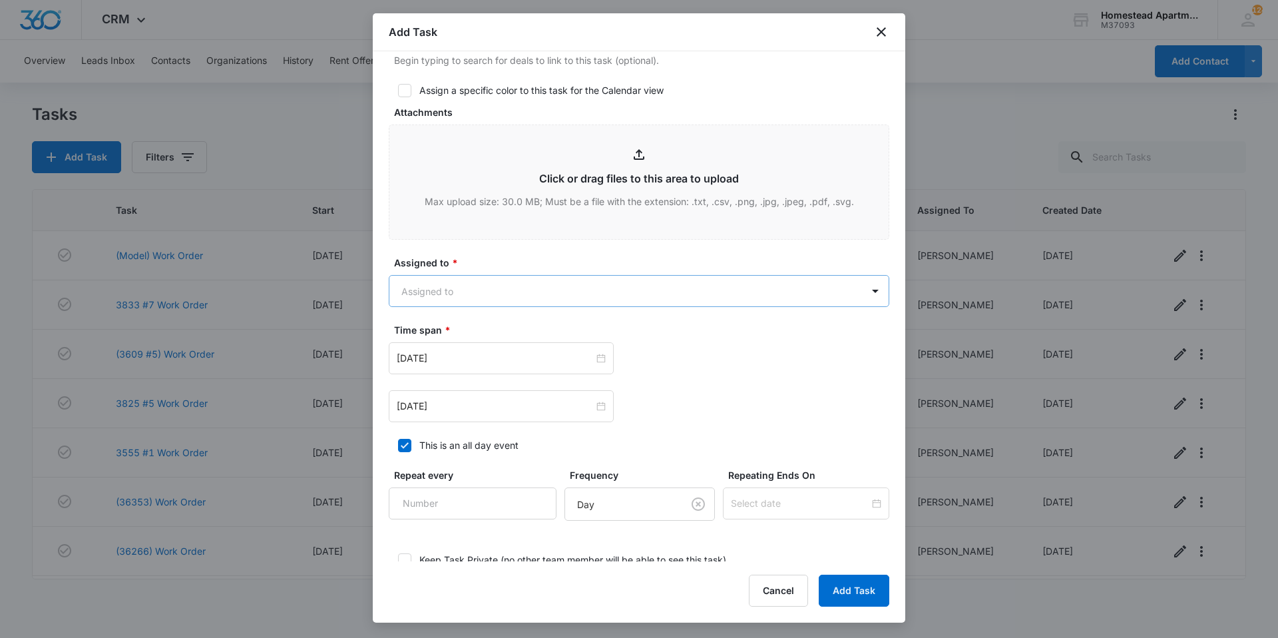
type textarea "The disposal is making a noise and water is not draining it is clogged."
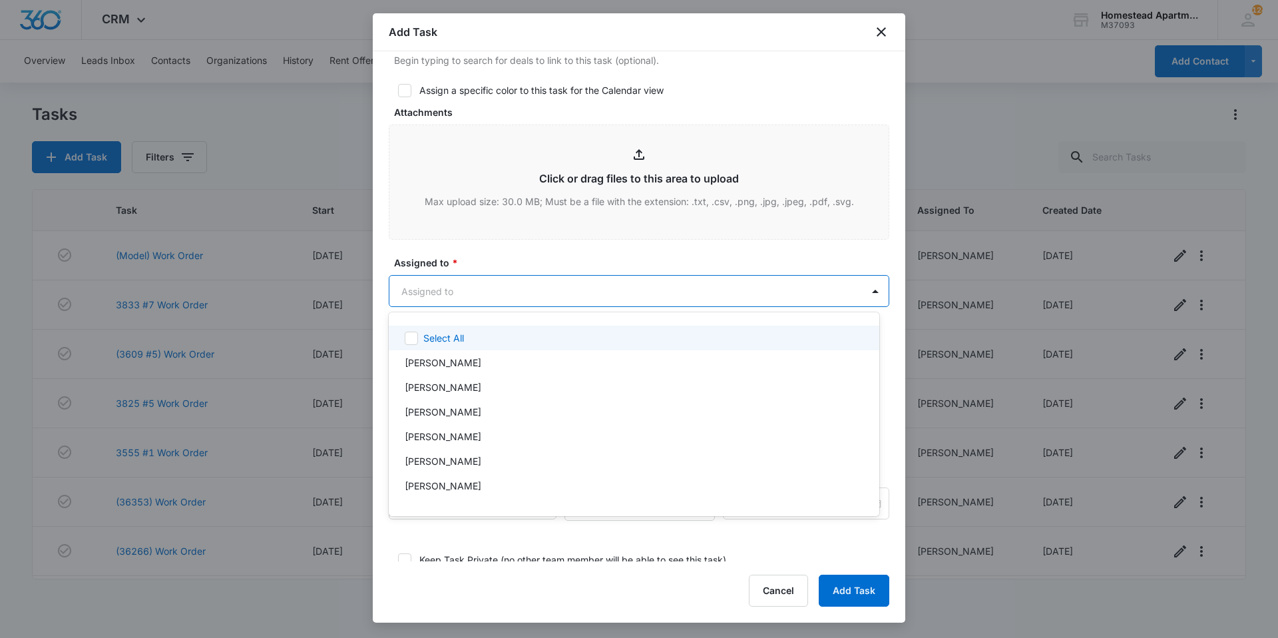
click at [473, 292] on body "CRM Apps Reputation Websites Forms CRM Email Social Content Intelligence Files …" at bounding box center [639, 319] width 1278 height 638
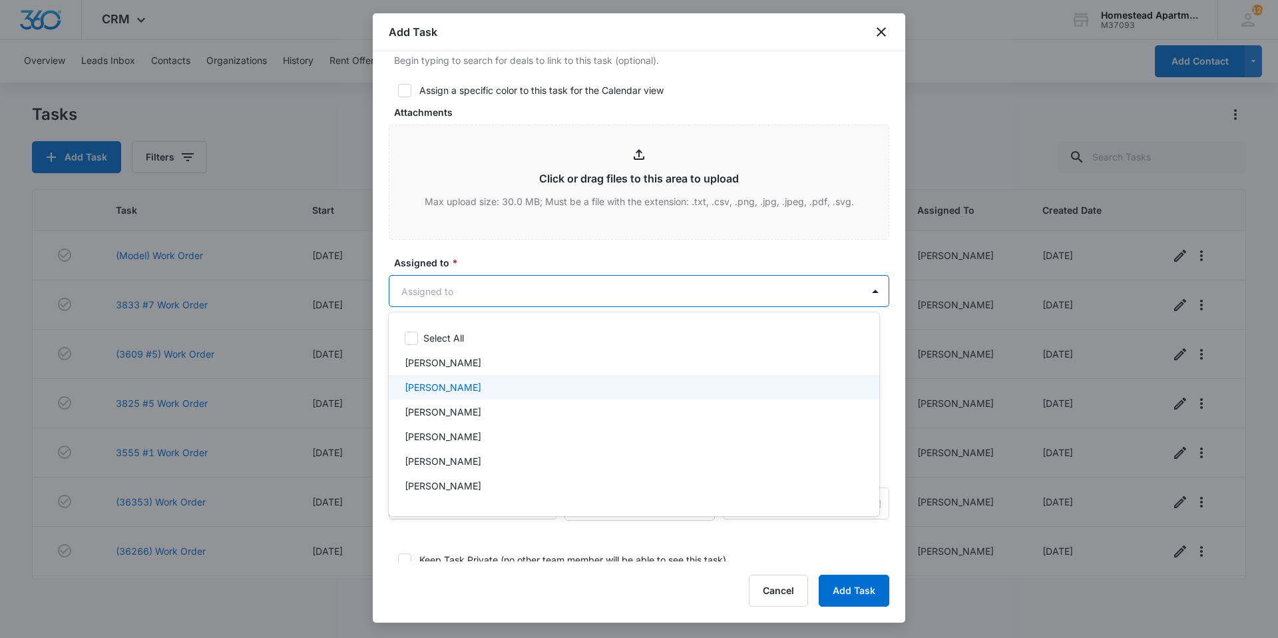
click at [453, 390] on p "[PERSON_NAME]" at bounding box center [443, 387] width 77 height 14
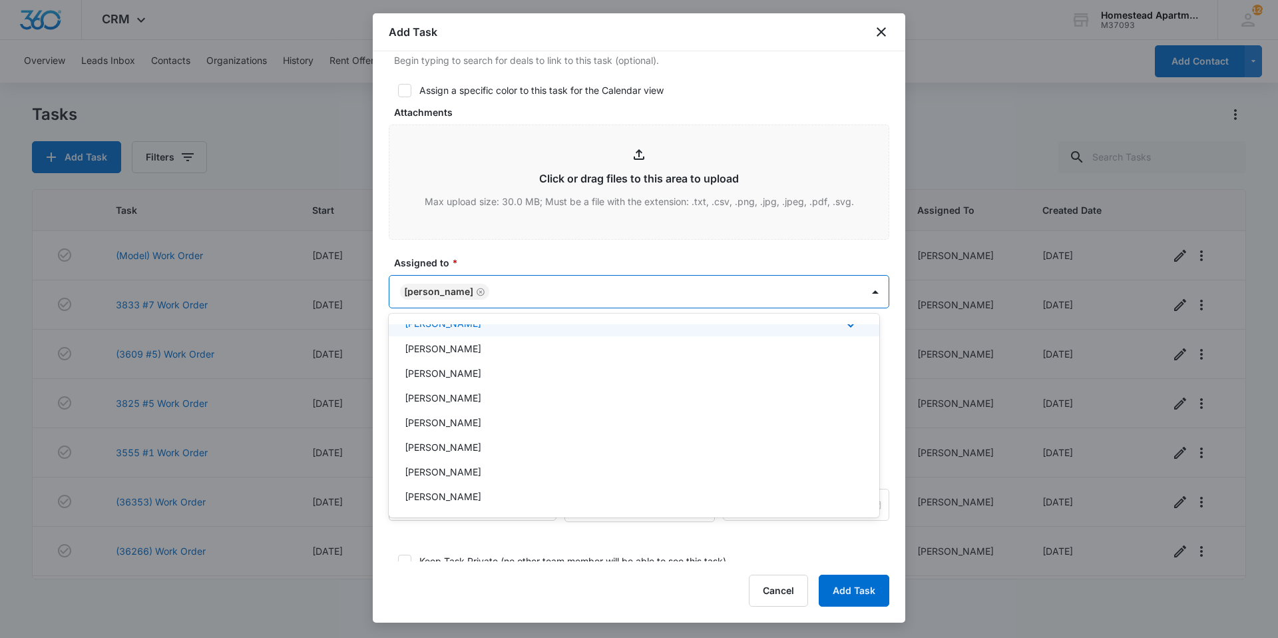
click at [546, 230] on div at bounding box center [639, 319] width 1278 height 638
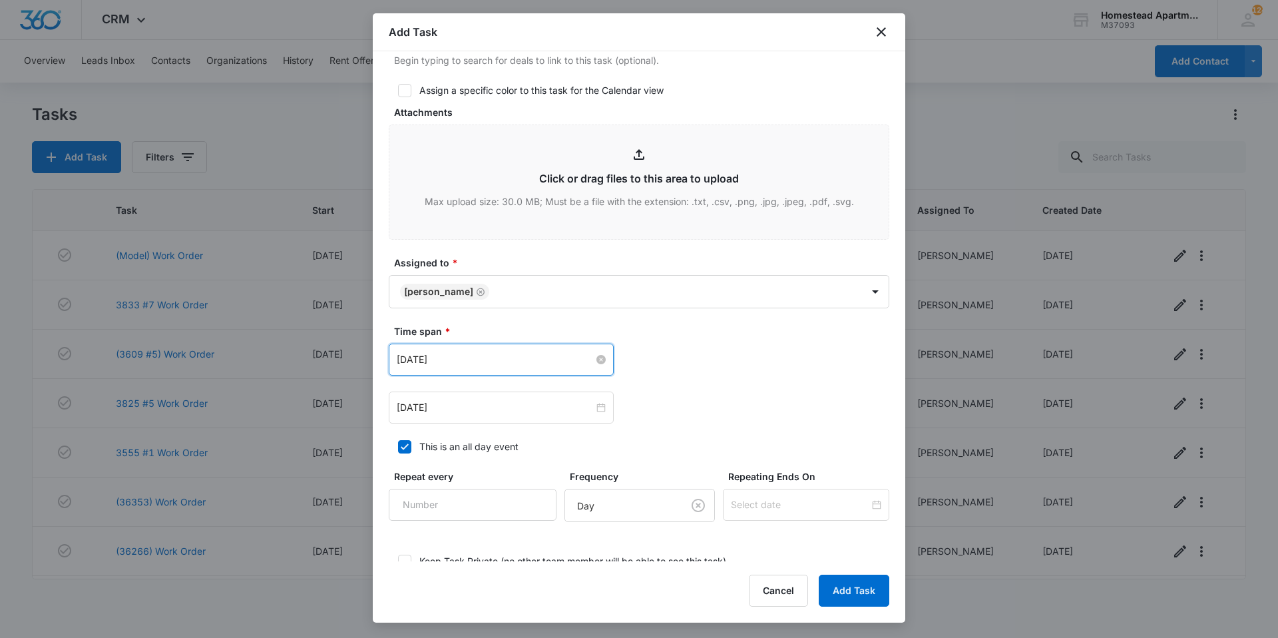
click at [588, 362] on input "[DATE]" at bounding box center [495, 359] width 197 height 15
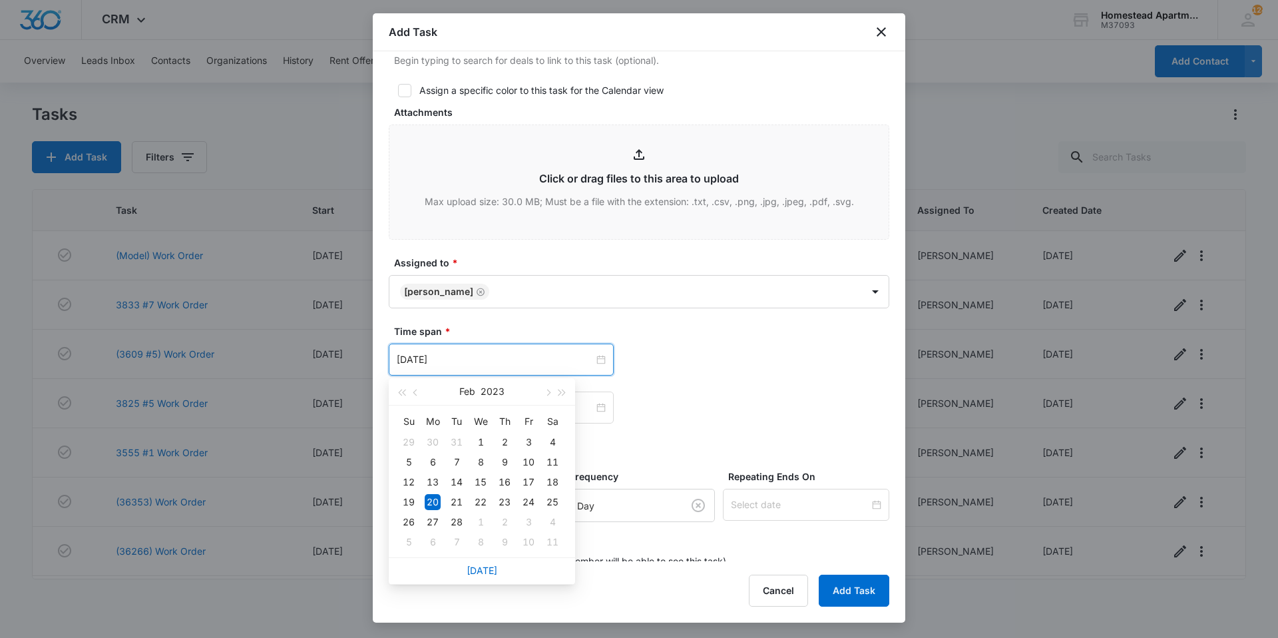
click at [475, 562] on div "[DATE]" at bounding box center [482, 570] width 186 height 27
click at [475, 566] on link "[DATE]" at bounding box center [482, 569] width 31 height 11
type input "[DATE]"
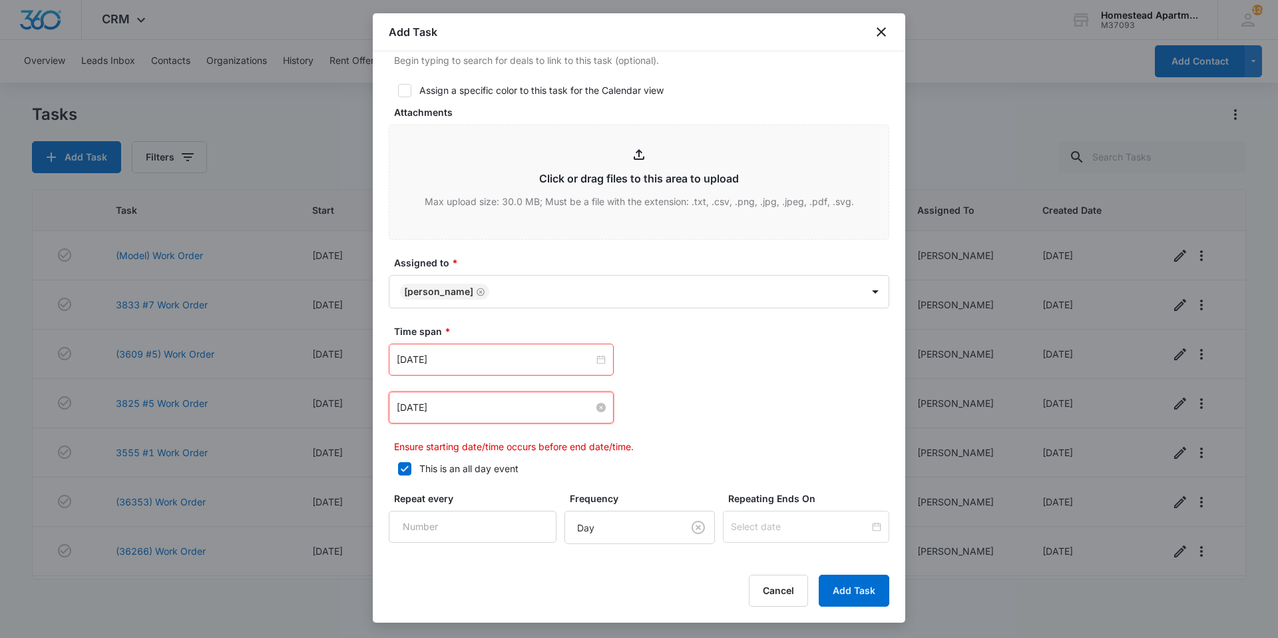
click at [558, 410] on input "[DATE]" at bounding box center [495, 407] width 197 height 15
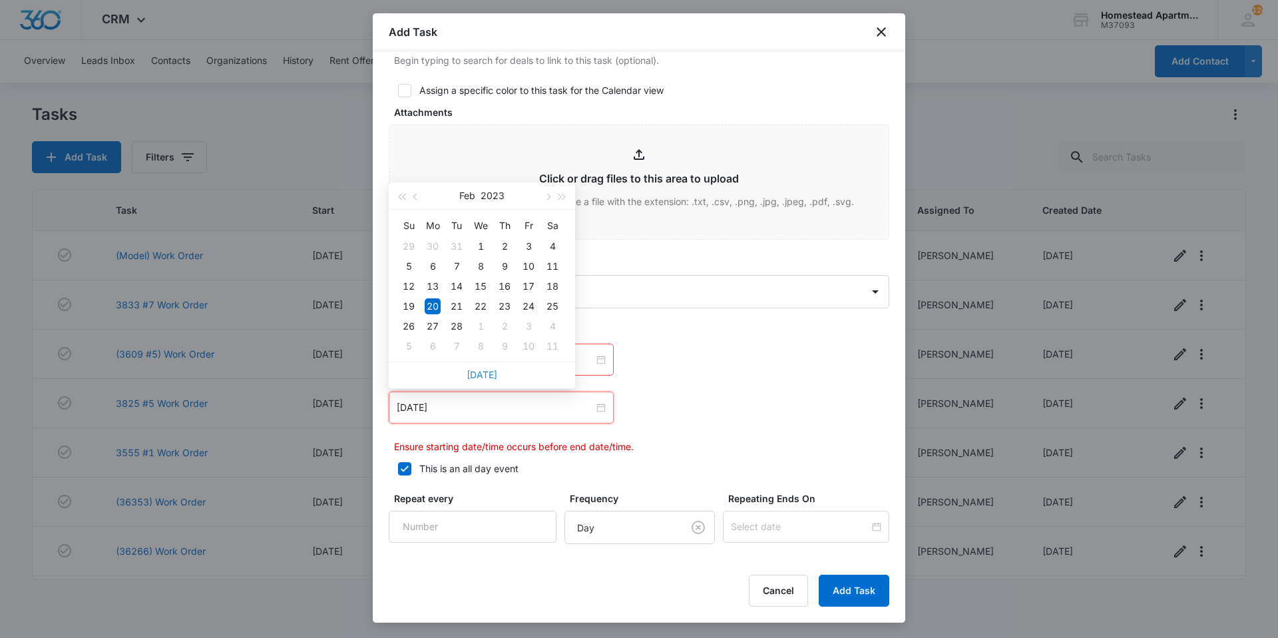
click at [482, 370] on link "[DATE]" at bounding box center [482, 374] width 31 height 11
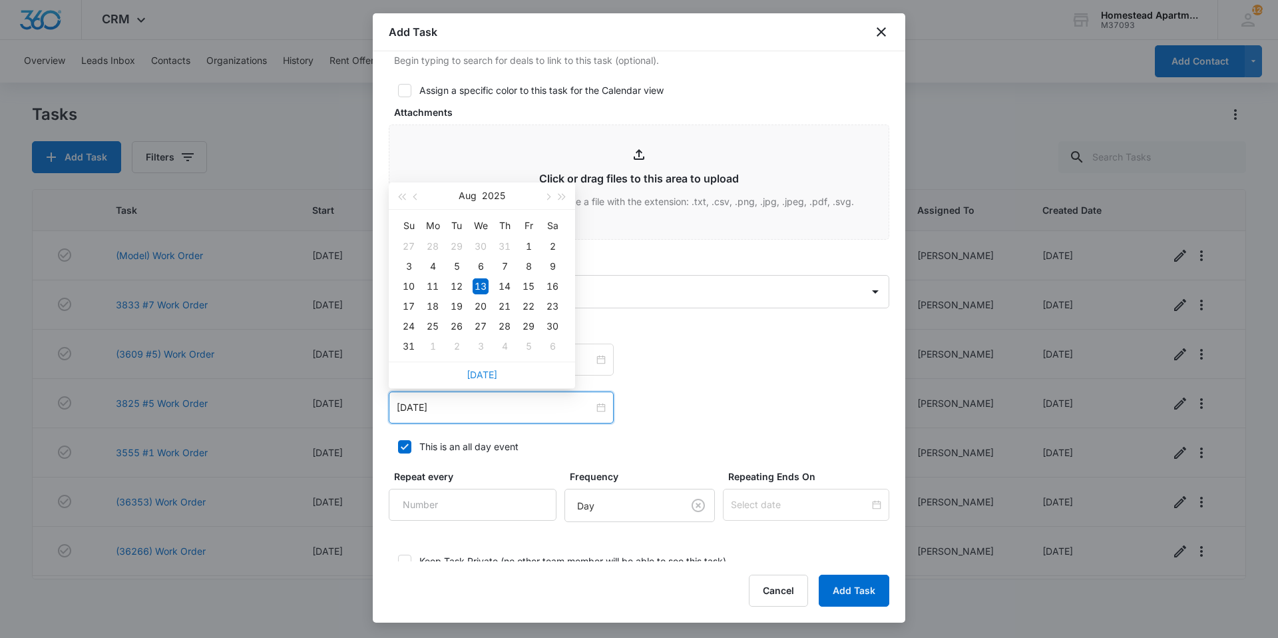
type input "[DATE]"
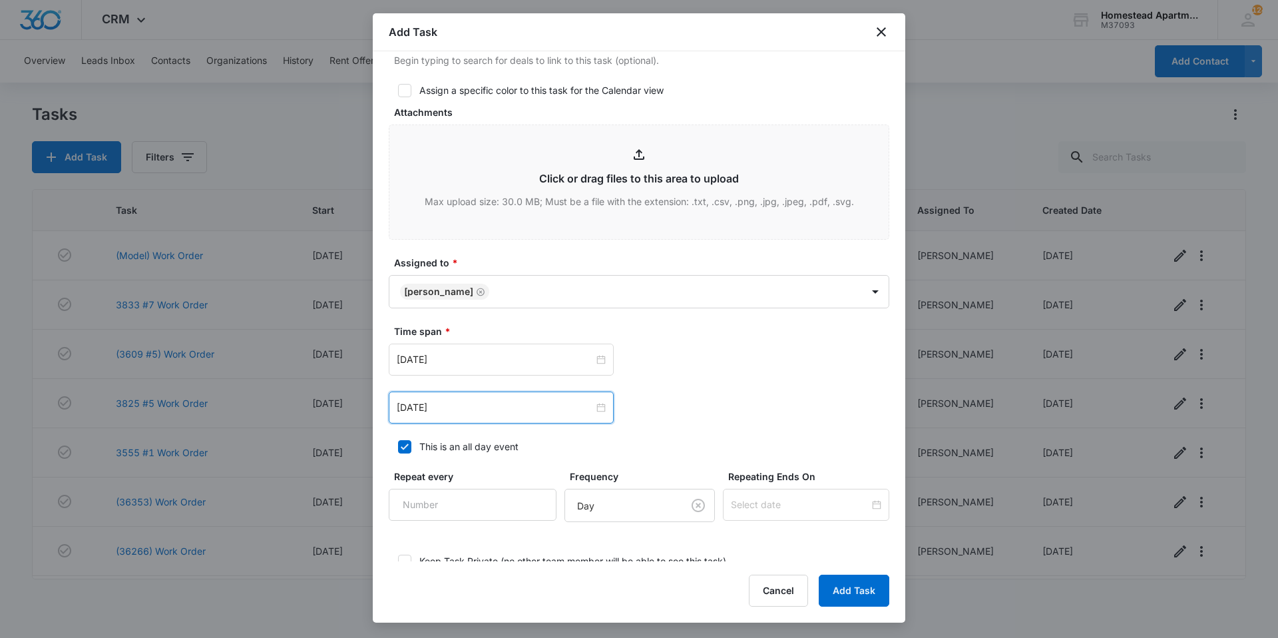
click at [712, 397] on div "[DATE] [DATE] Su Mo Tu We Th Fr Sa 27 28 29 30 31 1 2 3 4 5 6 7 8 9 10 11 12 13…" at bounding box center [639, 407] width 501 height 32
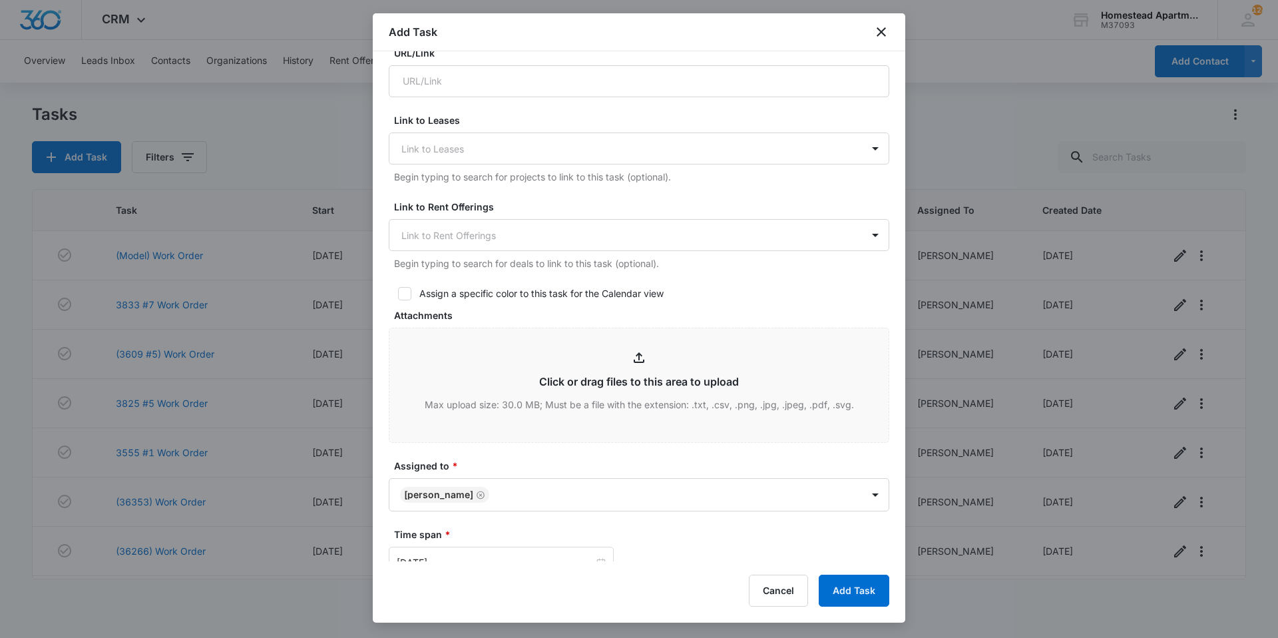
scroll to position [399, 0]
click at [851, 592] on button "Add Task" at bounding box center [854, 590] width 71 height 32
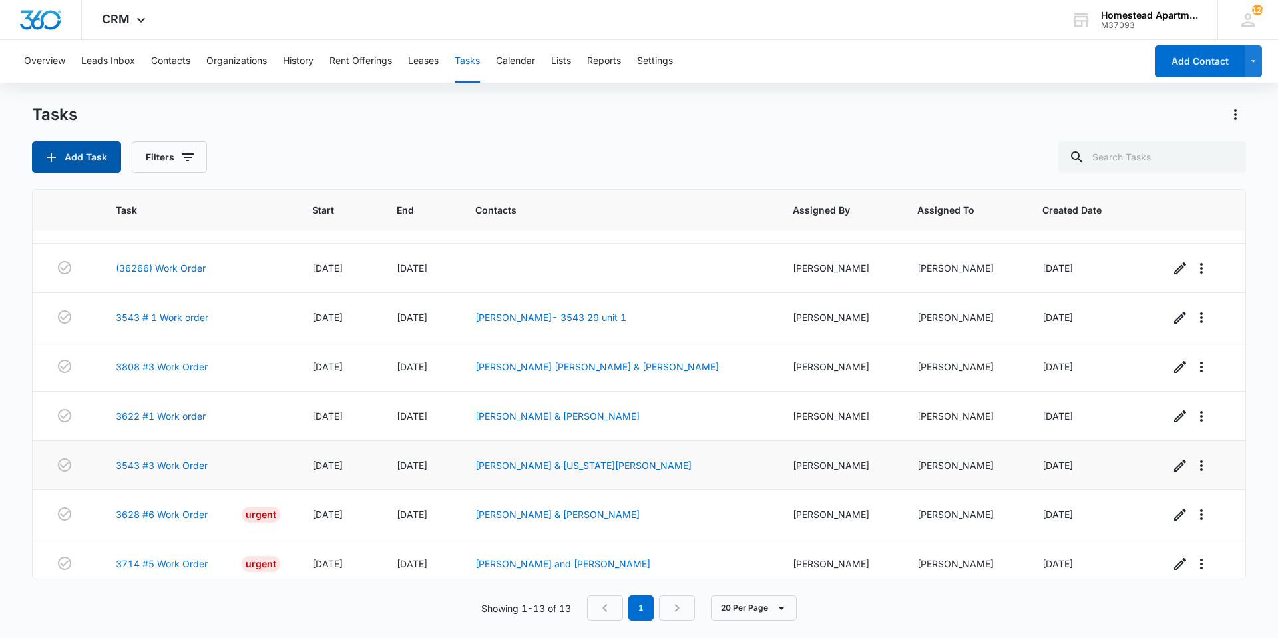
scroll to position [292, 0]
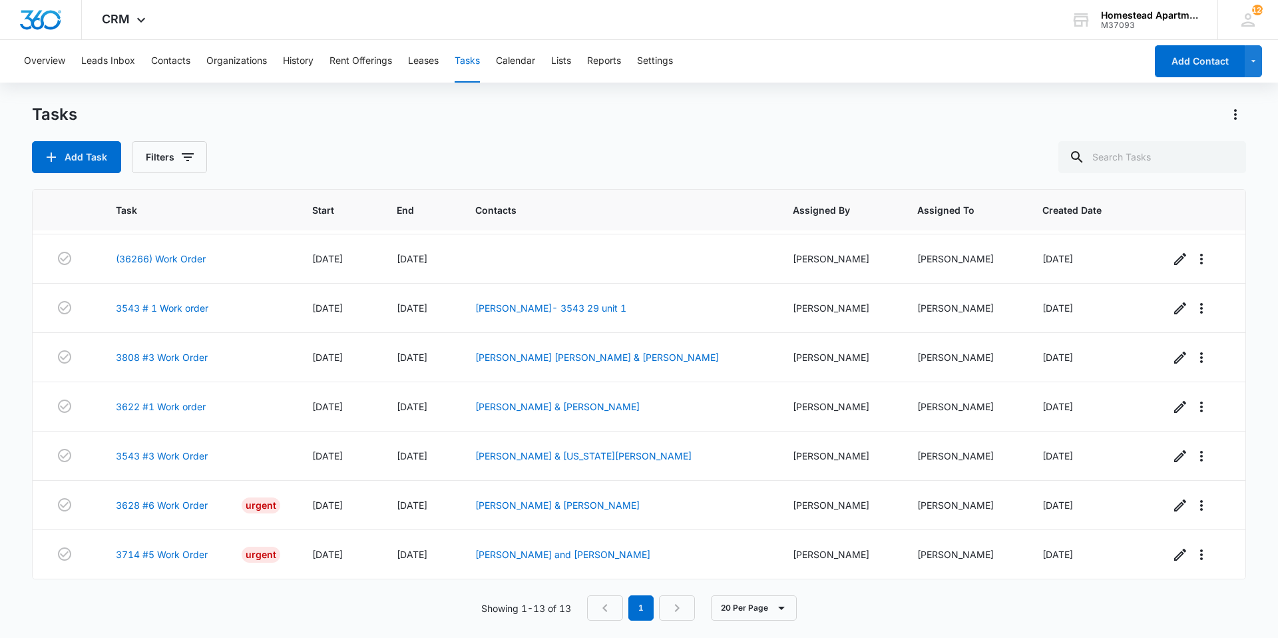
click at [522, 129] on div "Tasks Add Task Filters" at bounding box center [639, 138] width 1214 height 69
click at [166, 61] on button "Contacts" at bounding box center [170, 61] width 39 height 43
